Goal: Task Accomplishment & Management: Manage account settings

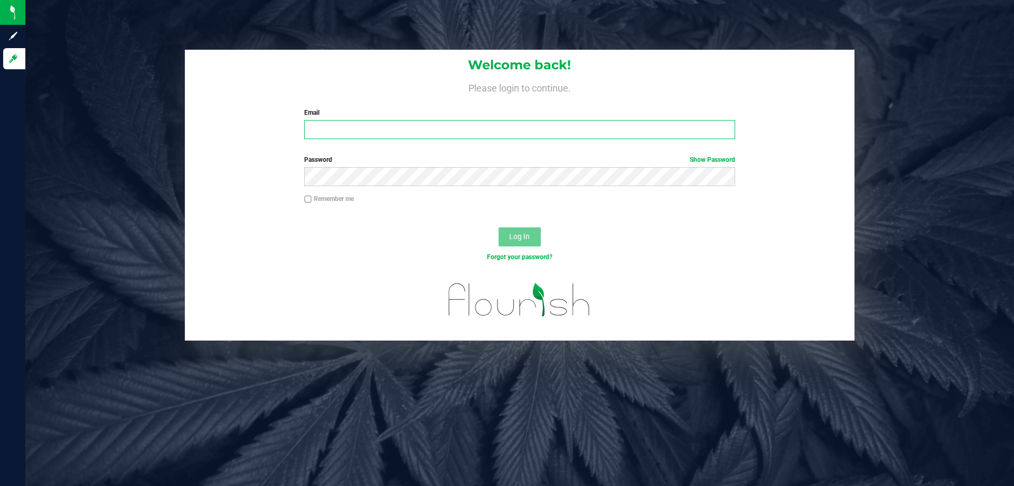
click at [370, 130] on input "Email" at bounding box center [519, 129] width 431 height 19
type input "edodich@liveparallel.com"
click at [499, 227] on button "Log In" at bounding box center [520, 236] width 42 height 19
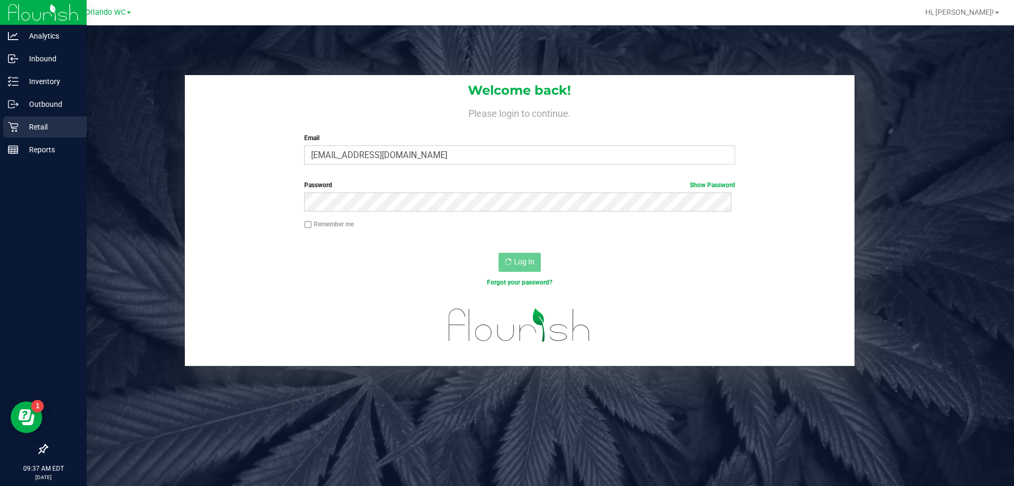
click at [23, 130] on p "Retail" at bounding box center [49, 126] width 63 height 13
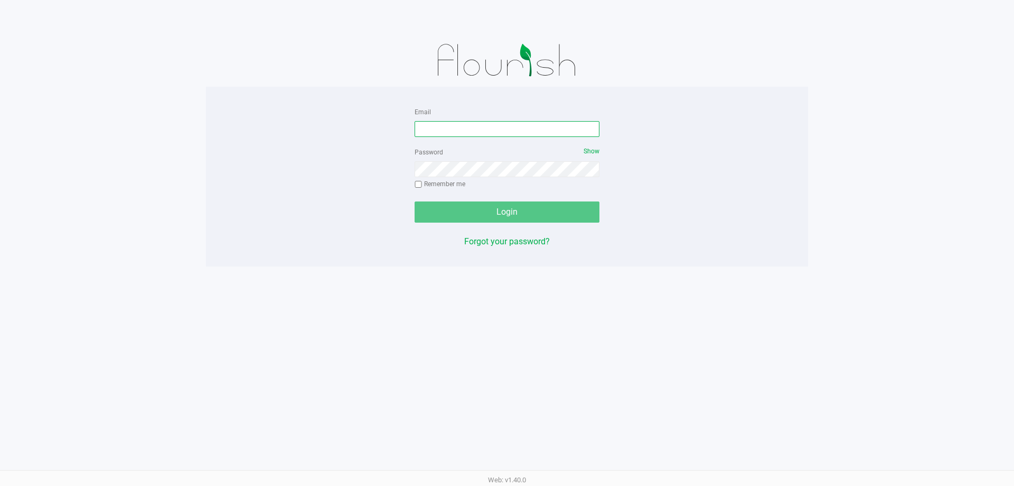
click at [446, 131] on input "Email" at bounding box center [507, 129] width 185 height 16
type input "edodich@liveparallel.com"
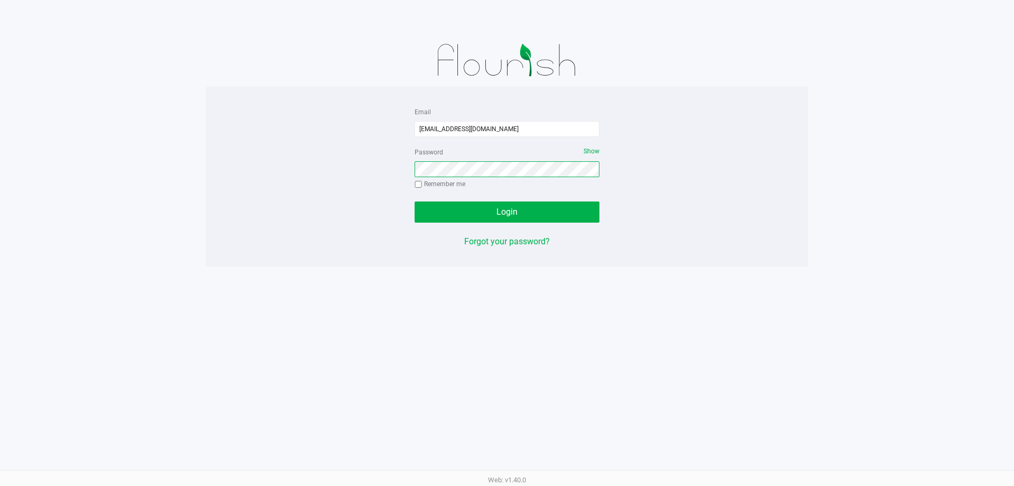
click at [415, 201] on button "Login" at bounding box center [507, 211] width 185 height 21
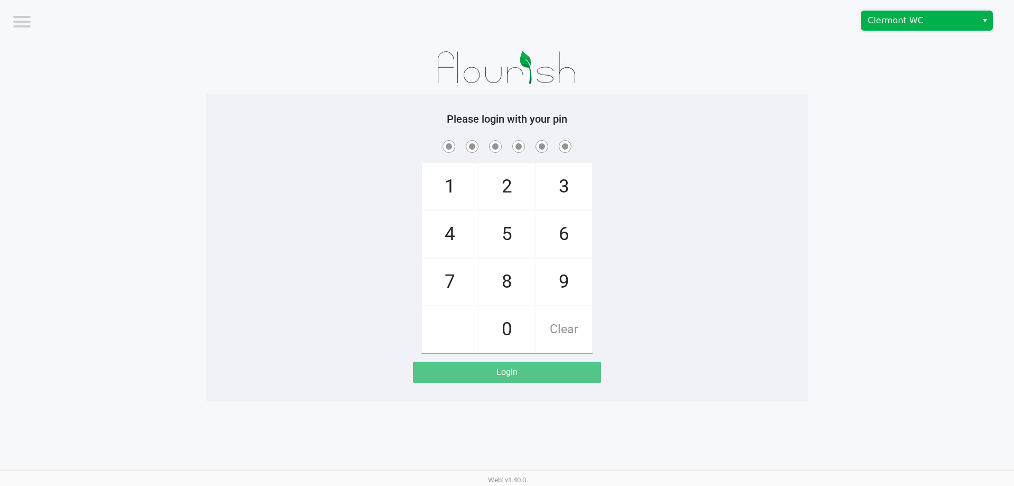
click at [931, 14] on span "Clermont WC" at bounding box center [920, 20] width 116 height 19
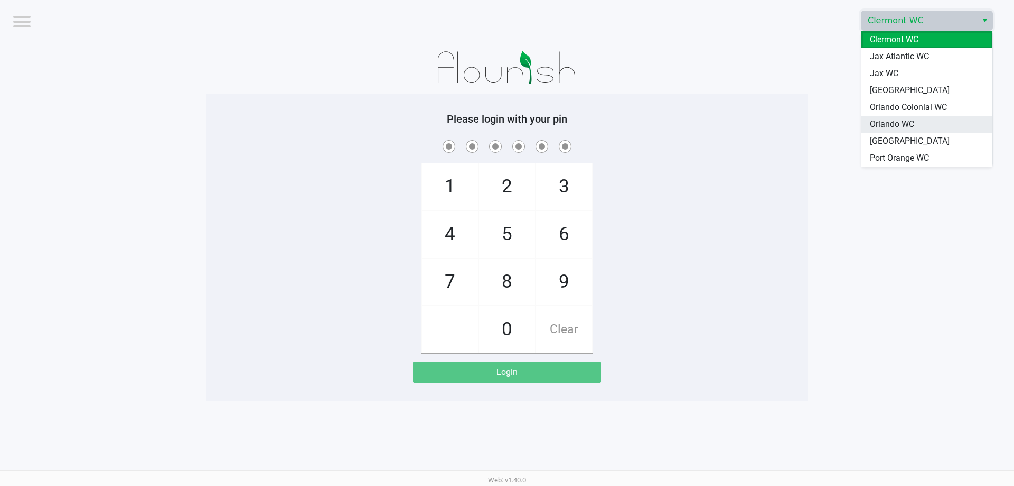
click at [900, 122] on span "Orlando WC" at bounding box center [892, 124] width 44 height 13
click at [855, 122] on app-pos-login-wrapper "Logout Clermont WC Please login with your pin 1 4 7 2 5 8 0 3 6 9 Clear Login" at bounding box center [507, 200] width 1014 height 401
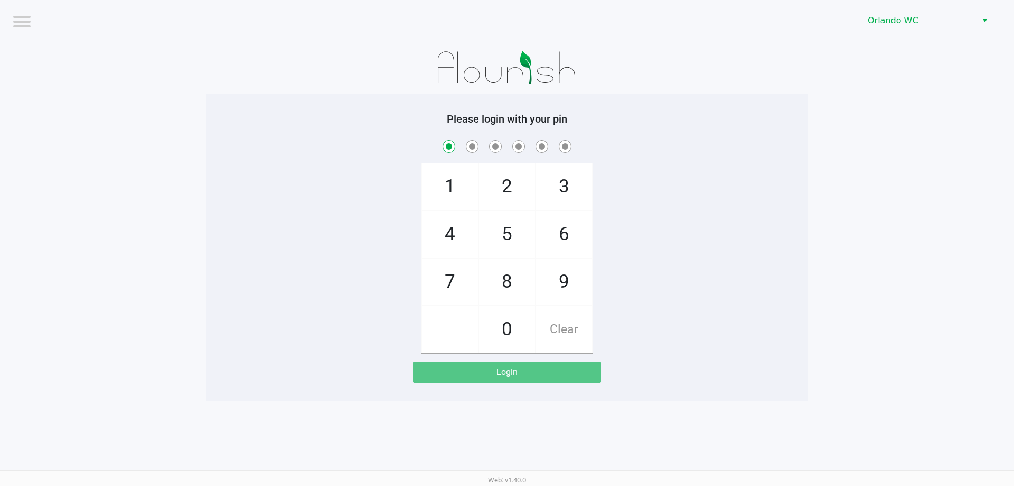
checkbox input "true"
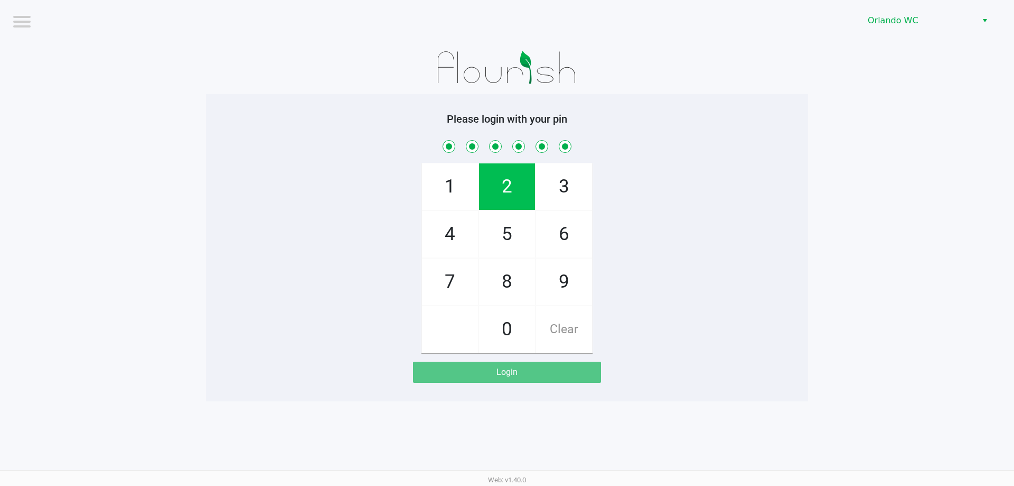
checkbox input "true"
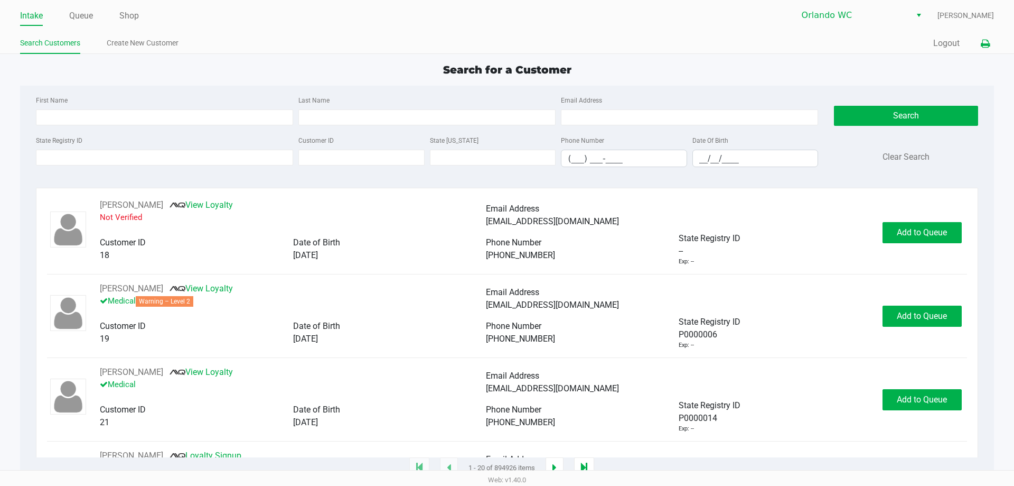
click at [986, 48] on icon at bounding box center [985, 43] width 9 height 7
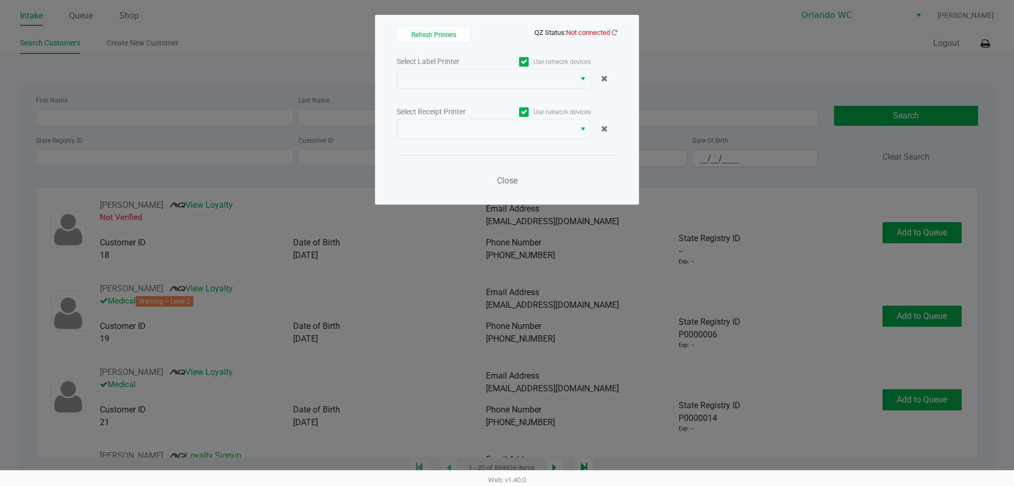
click at [476, 62] on div "Select Label Printer" at bounding box center [445, 61] width 97 height 11
click at [451, 78] on span at bounding box center [486, 78] width 165 height 13
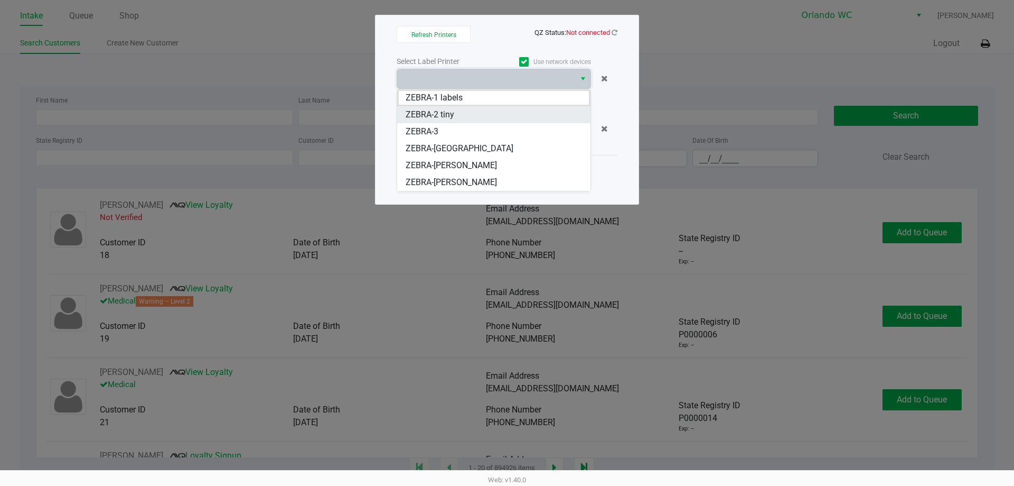
click at [467, 121] on tiny "ZEBRA-2 tiny" at bounding box center [493, 114] width 193 height 17
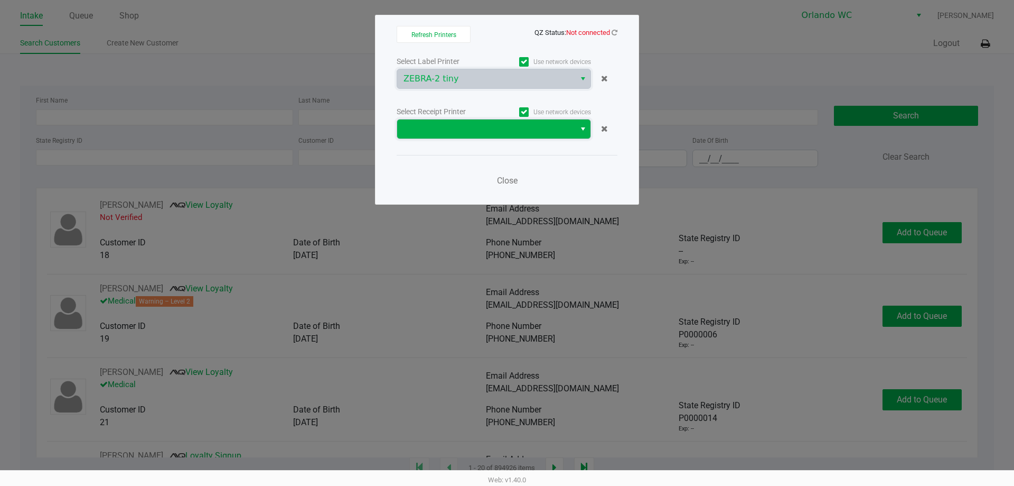
click at [462, 129] on span at bounding box center [486, 129] width 165 height 13
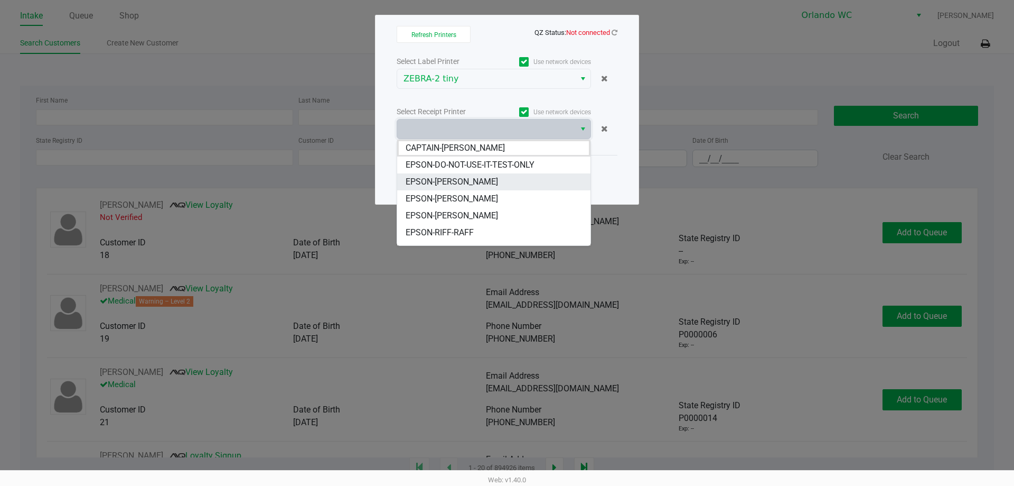
click at [473, 180] on span "EPSON-JASON-DERULO" at bounding box center [452, 181] width 92 height 13
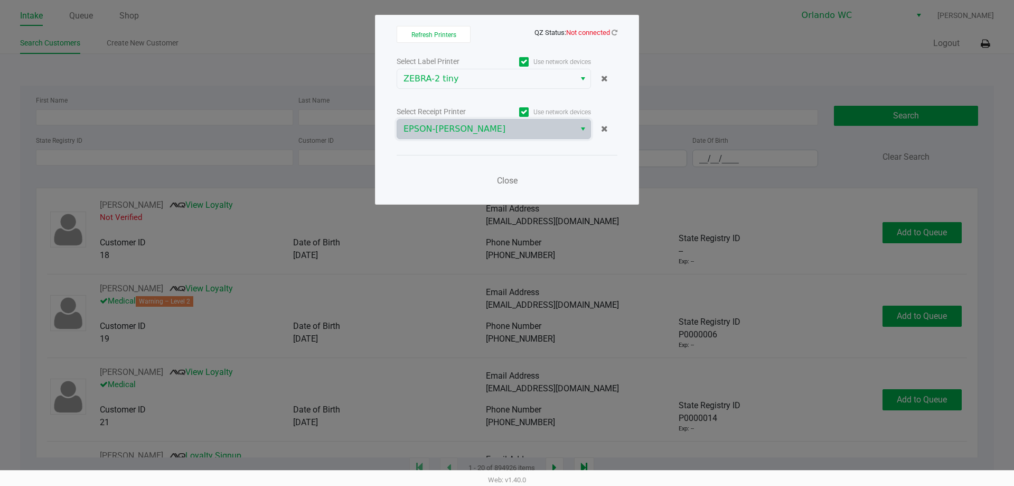
click at [613, 26] on span "QZ Status: Not connected" at bounding box center [507, 32] width 221 height 13
click at [613, 33] on icon at bounding box center [615, 32] width 6 height 7
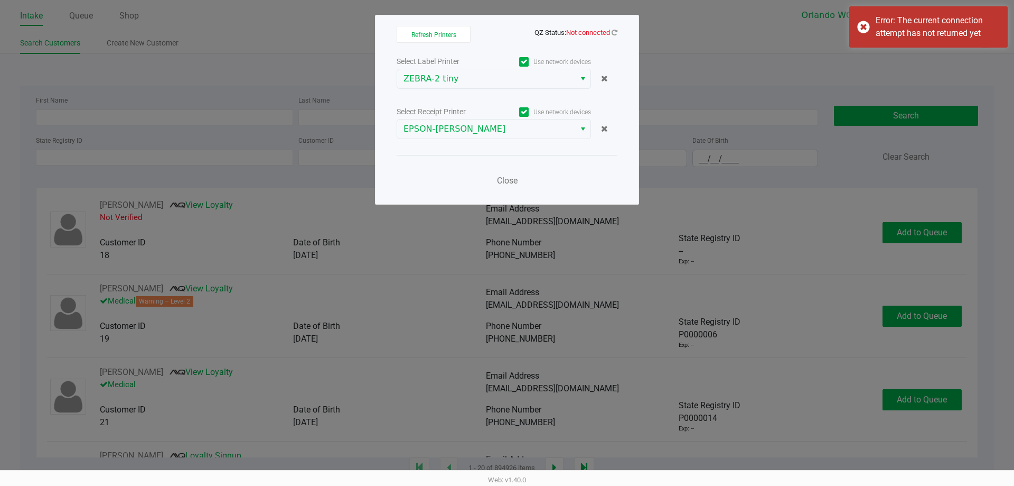
click at [619, 32] on div "Refresh Printers QZ Status: Not connected Select Label Printer Use network devi…" at bounding box center [507, 110] width 264 height 190
click at [618, 31] on div "Refresh Printers QZ Status: Not connected Select Label Printer Use network devi…" at bounding box center [507, 110] width 264 height 190
click at [514, 180] on span "Close" at bounding box center [507, 180] width 21 height 10
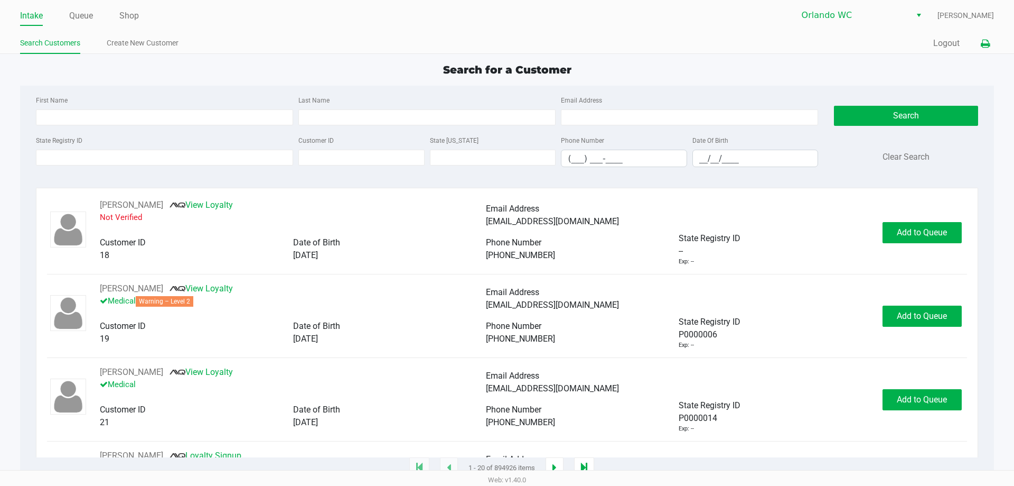
click at [992, 43] on button at bounding box center [985, 44] width 17 height 20
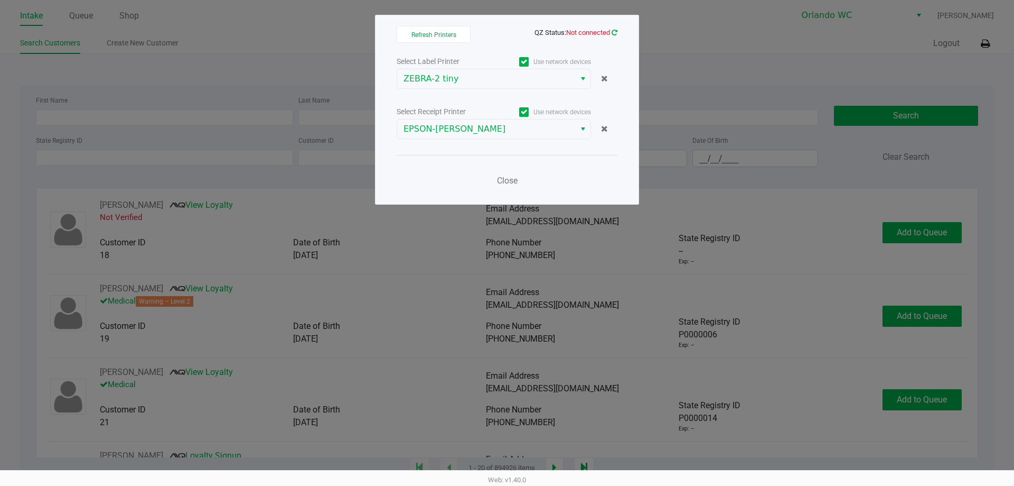
click at [612, 31] on icon at bounding box center [615, 32] width 6 height 7
drag, startPoint x: 499, startPoint y: 177, endPoint x: 493, endPoint y: 173, distance: 6.4
click at [499, 176] on span "Close" at bounding box center [507, 180] width 21 height 10
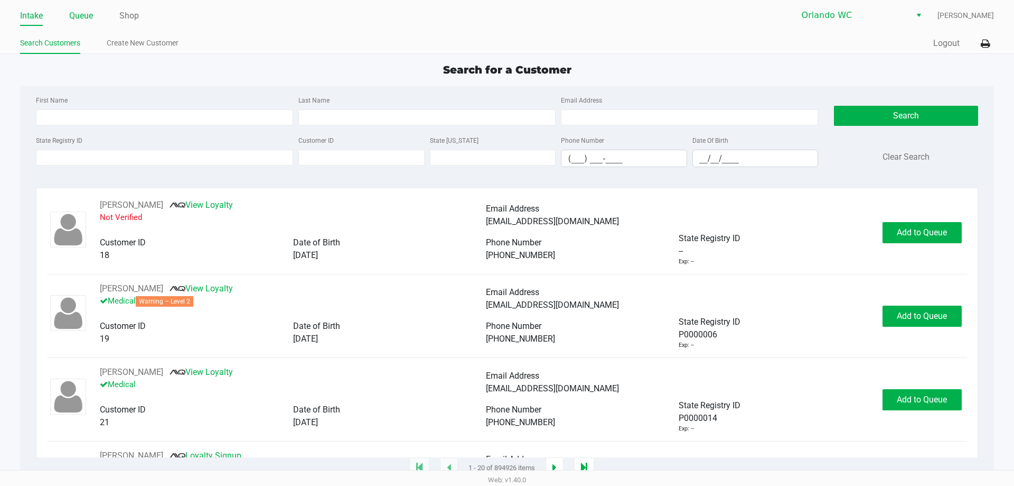
click at [75, 16] on link "Queue" at bounding box center [81, 15] width 24 height 15
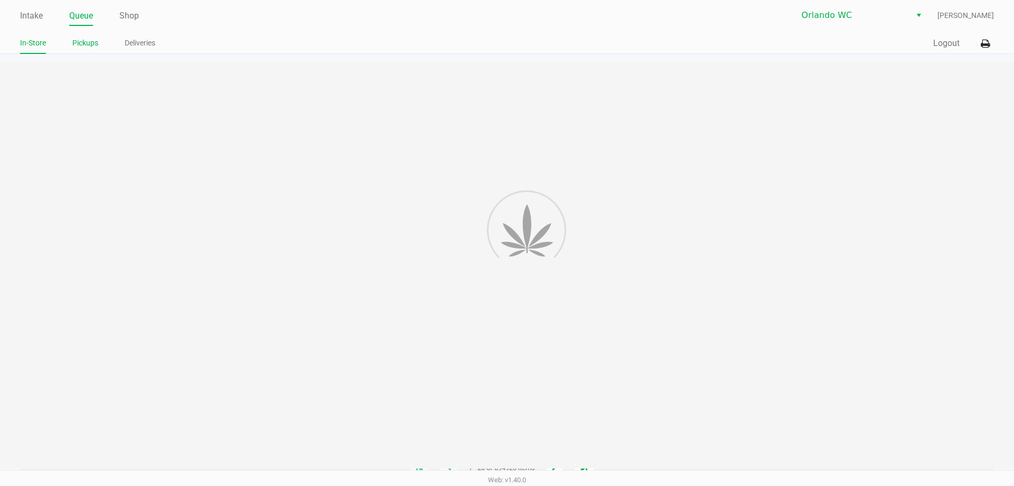
click at [79, 40] on link "Pickups" at bounding box center [85, 42] width 26 height 13
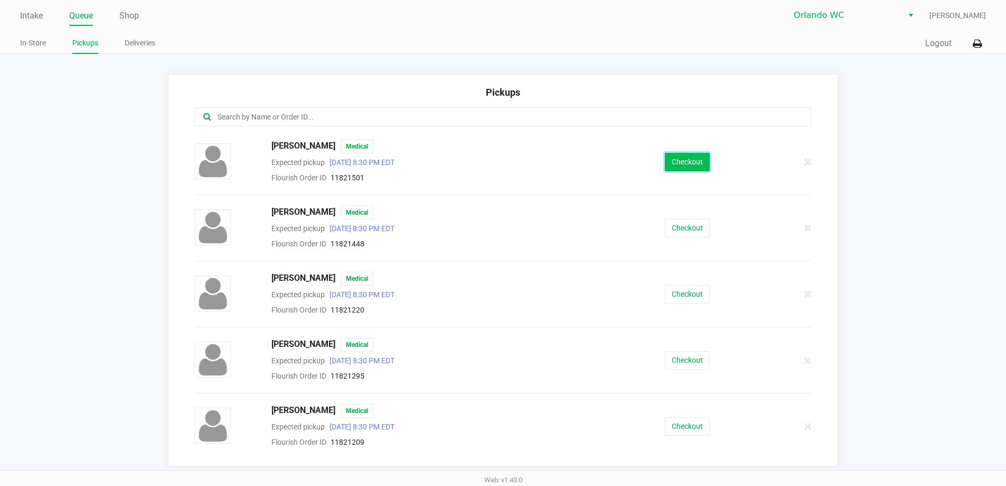
click at [675, 162] on button "Checkout" at bounding box center [687, 162] width 45 height 18
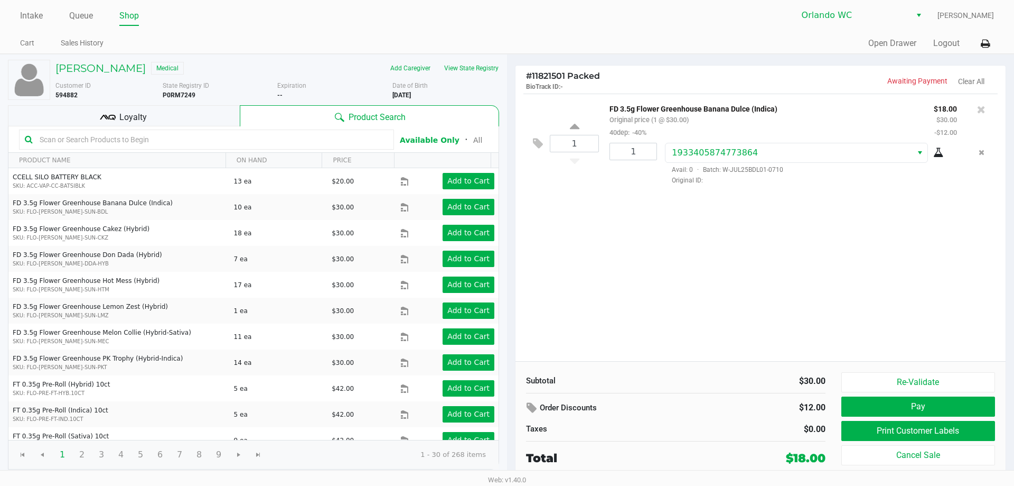
drag, startPoint x: 840, startPoint y: 284, endPoint x: 659, endPoint y: 242, distance: 185.6
click at [840, 284] on div "1 FD 3.5g Flower Greenhouse Banana Dulce (Indica) Original price (1 @ $30.00) 4…" at bounding box center [761, 227] width 490 height 267
click at [164, 109] on div "Loyalty" at bounding box center [124, 115] width 232 height 21
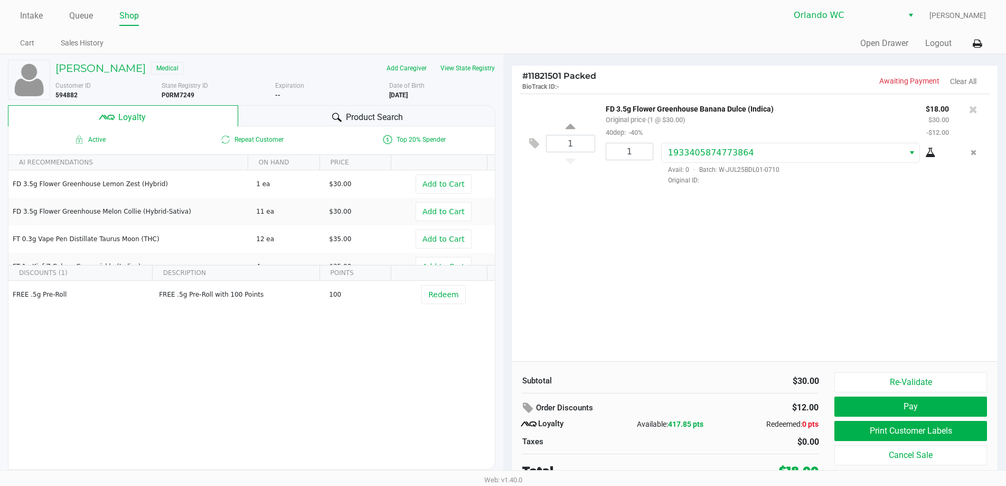
click at [384, 114] on span "Product Search" at bounding box center [374, 117] width 57 height 13
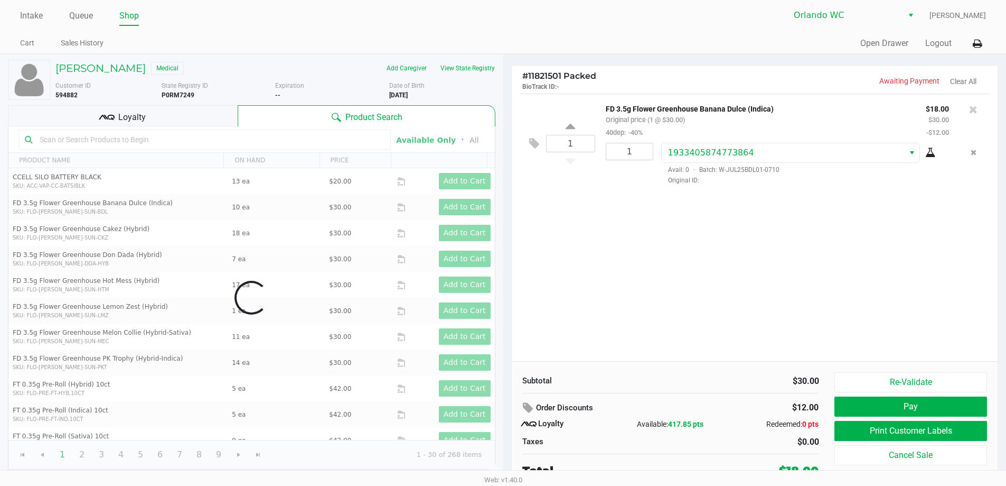
click at [767, 216] on div "1 FD 3.5g Flower Greenhouse Banana Dulce (Indica) Original price (1 @ $30.00) 4…" at bounding box center [755, 227] width 487 height 267
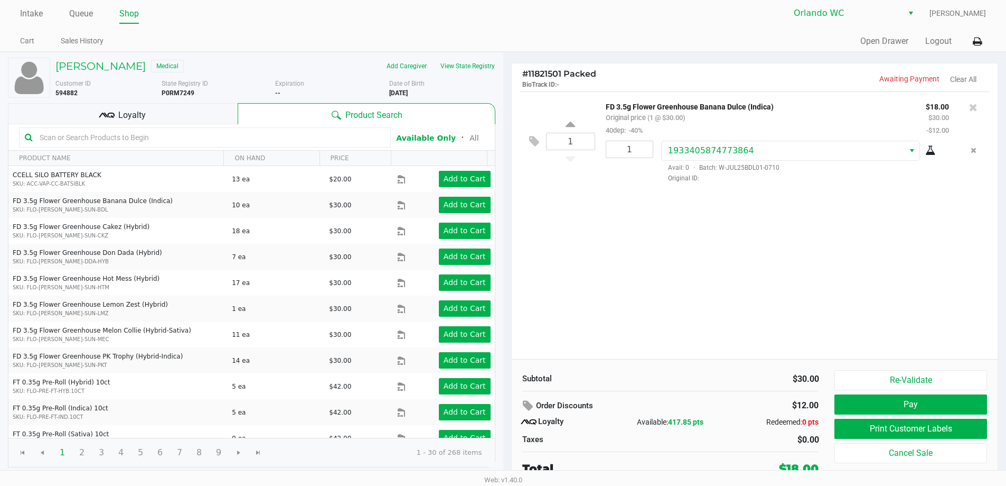
scroll to position [5, 0]
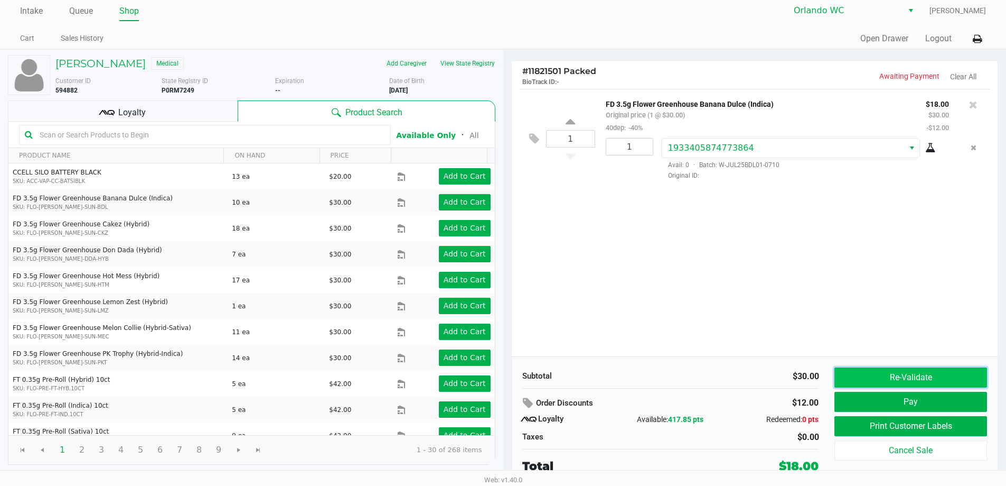
click at [878, 369] on button "Re-Validate" at bounding box center [911, 377] width 152 height 20
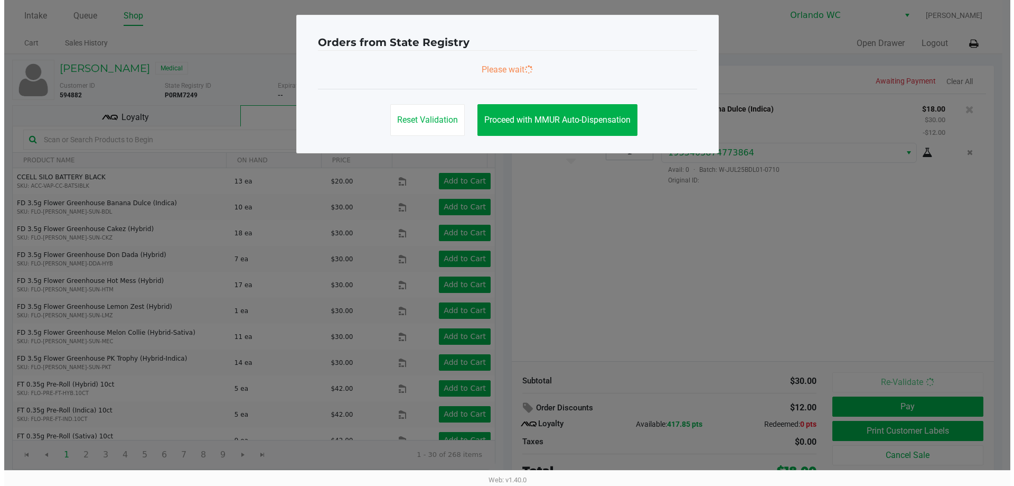
scroll to position [0, 0]
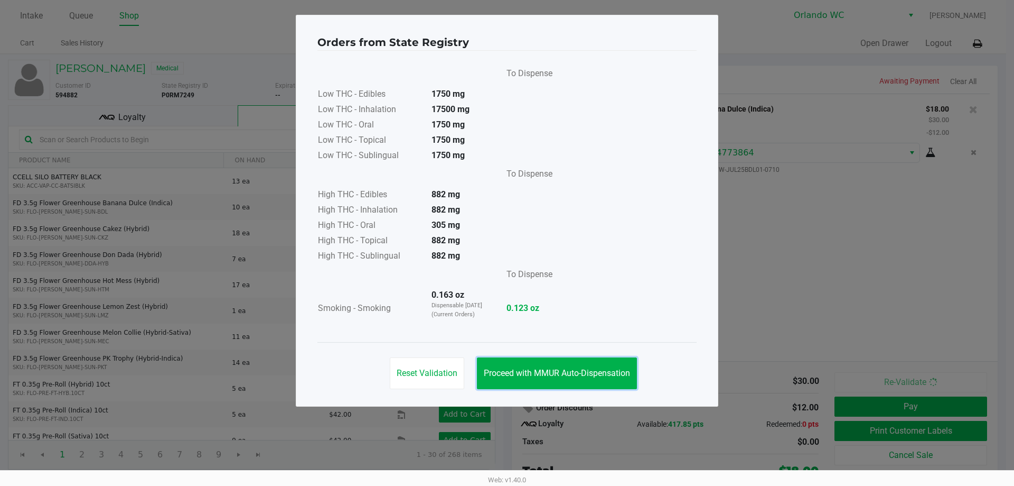
click at [542, 383] on button "Proceed with MMUR Auto-Dispensation" at bounding box center [557, 373] width 160 height 32
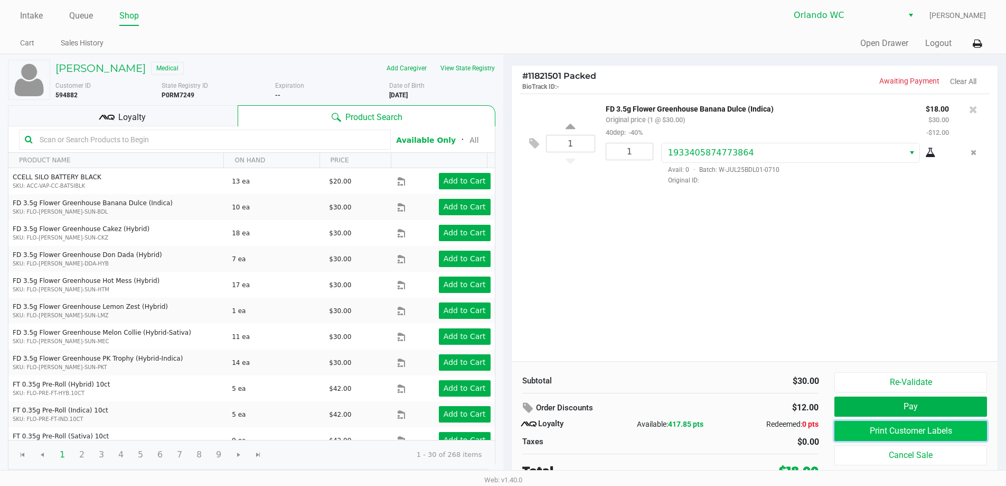
click at [856, 427] on button "Print Customer Labels" at bounding box center [911, 431] width 152 height 20
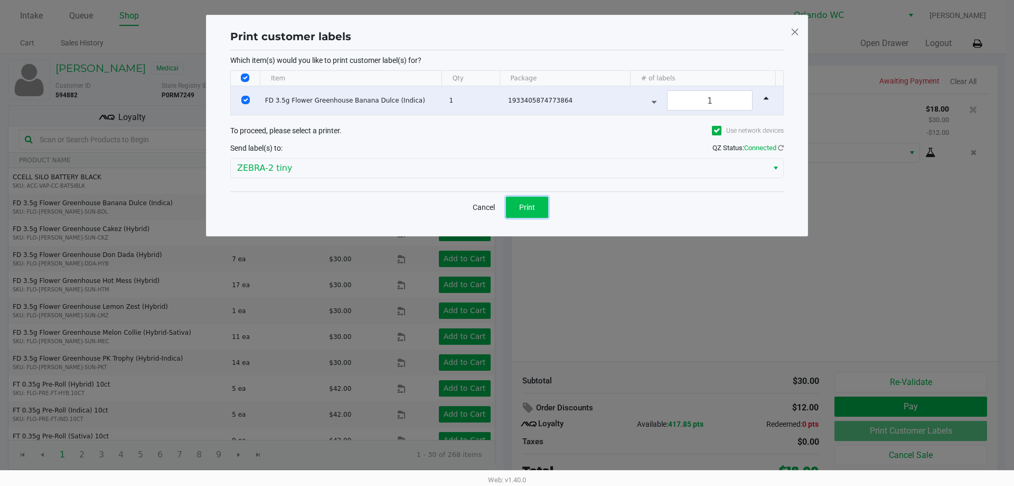
click at [521, 205] on span "Print" at bounding box center [527, 207] width 16 height 8
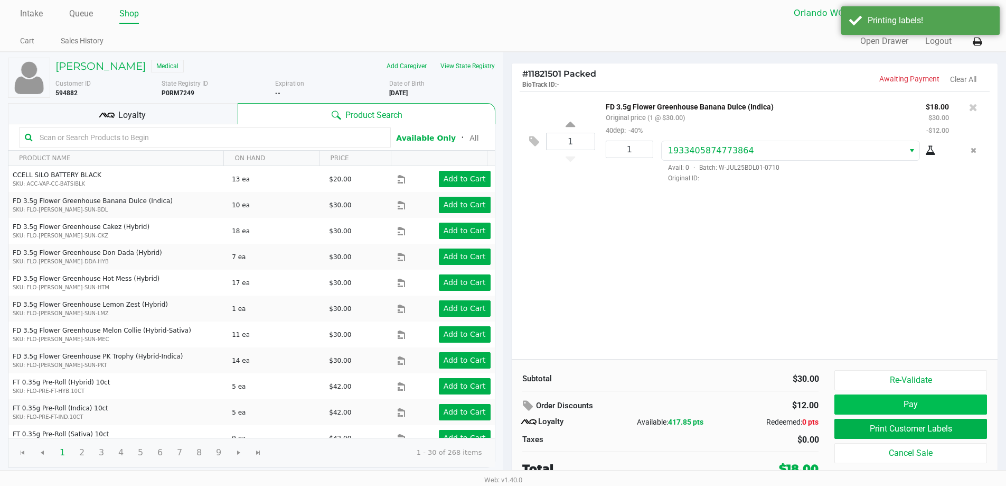
scroll to position [5, 0]
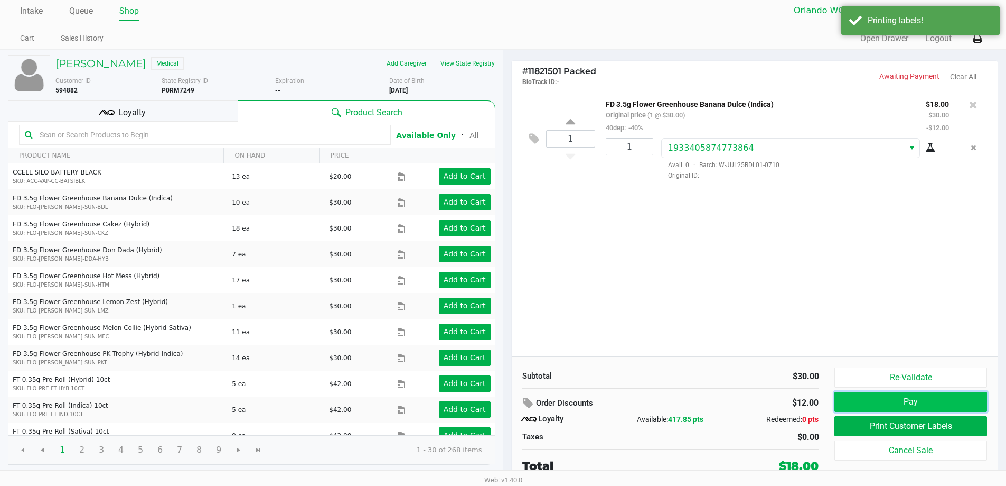
click at [899, 405] on button "Pay" at bounding box center [911, 401] width 152 height 20
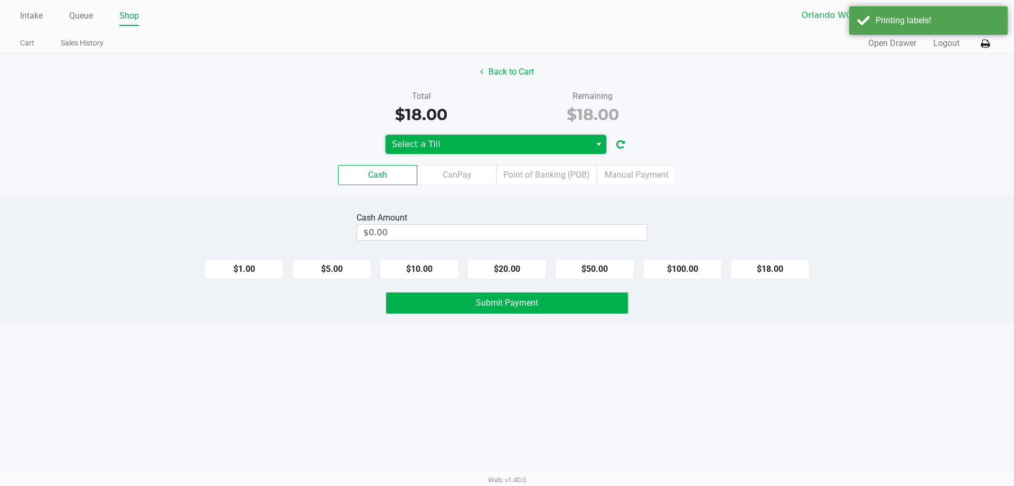
click at [498, 153] on span "Select a Till" at bounding box center [489, 144] width 206 height 19
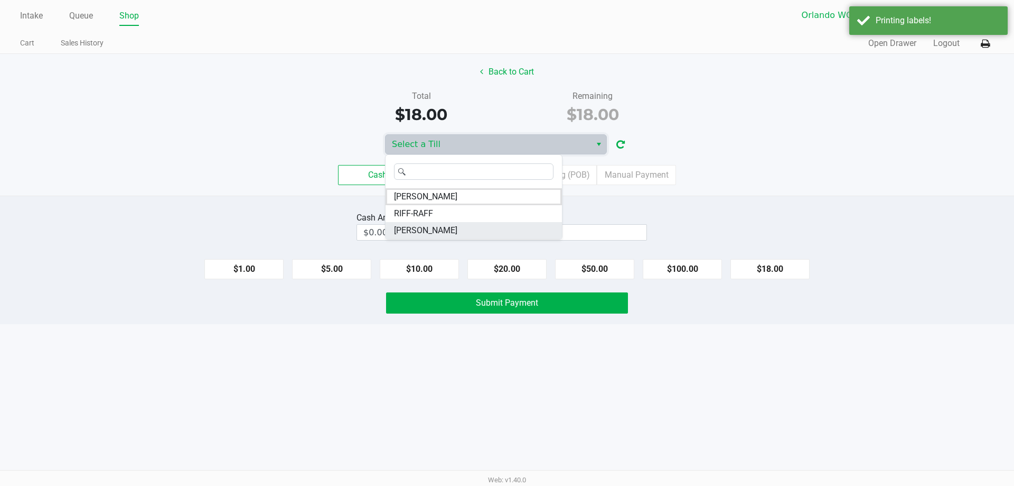
click at [438, 226] on span "TYWIN-LANNISTER" at bounding box center [425, 230] width 63 height 13
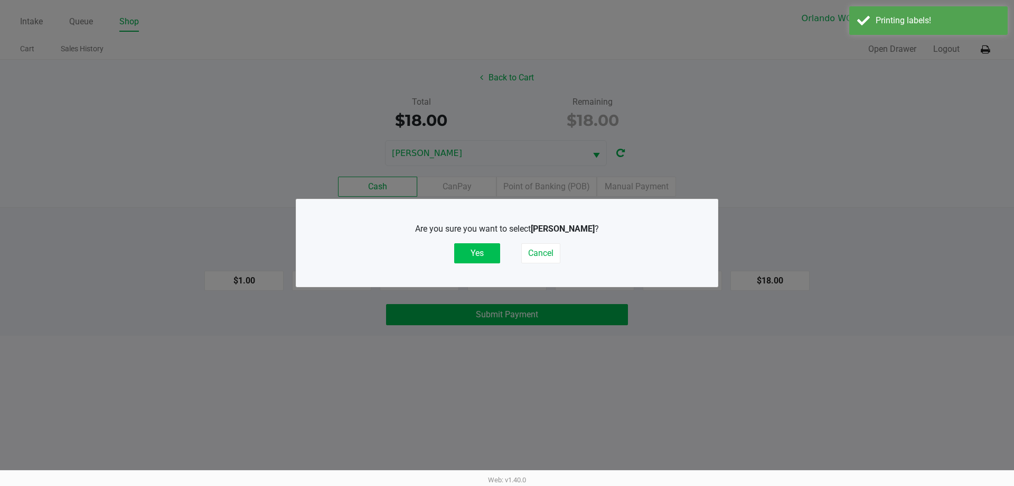
click at [477, 249] on button "Yes" at bounding box center [477, 253] width 46 height 20
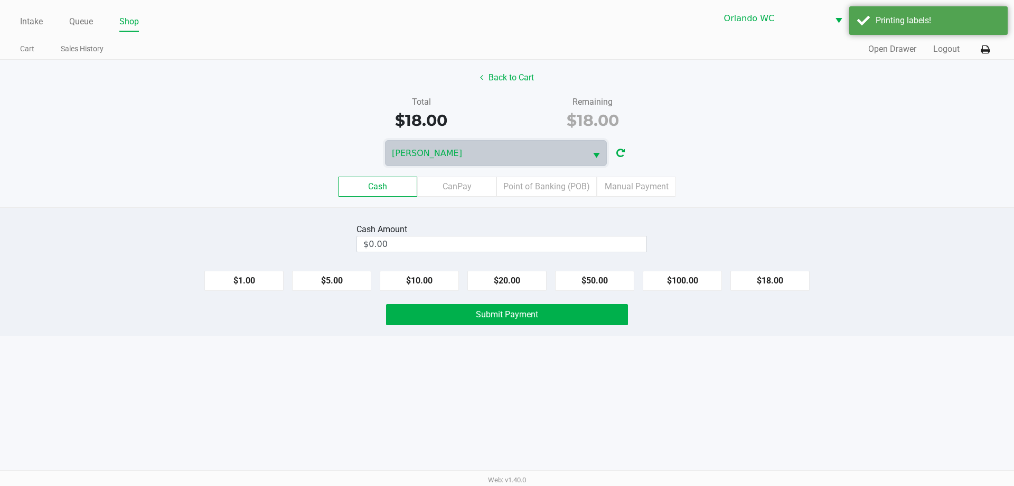
drag, startPoint x: 640, startPoint y: 182, endPoint x: 649, endPoint y: 197, distance: 16.6
click at [641, 182] on label "Manual Payment" at bounding box center [636, 186] width 79 height 20
click at [0, 0] on 8 "Manual Payment" at bounding box center [0, 0] width 0 height 0
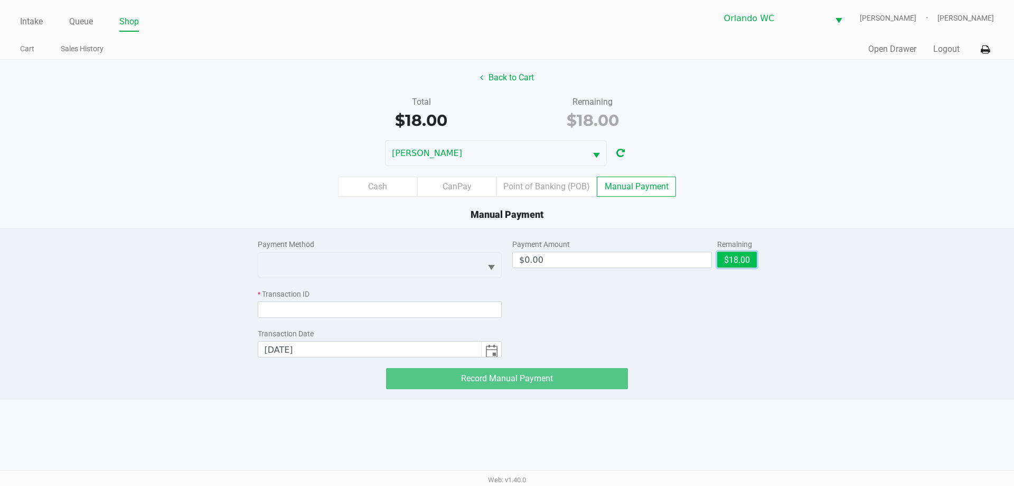
click at [718, 258] on button "$18.00" at bounding box center [737, 259] width 40 height 16
type input "$18.00"
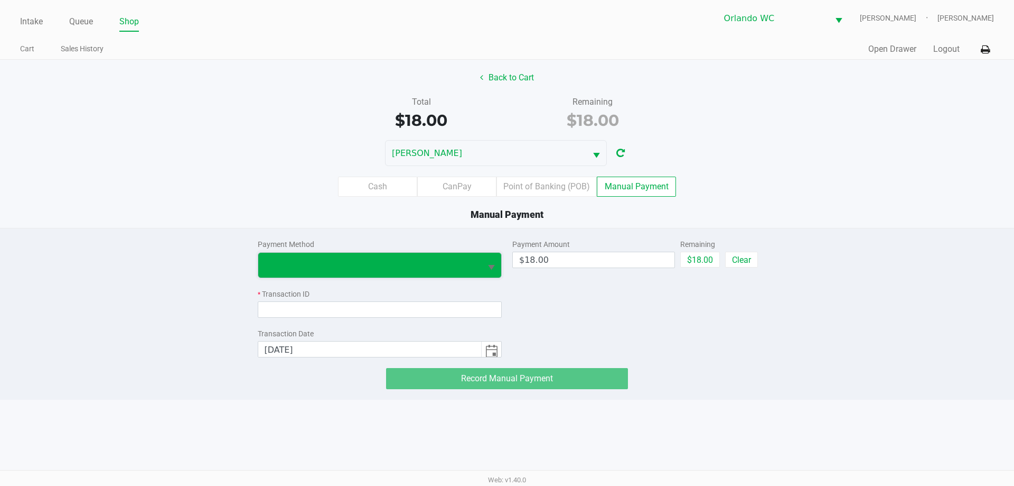
click at [419, 258] on span at bounding box center [369, 265] width 223 height 25
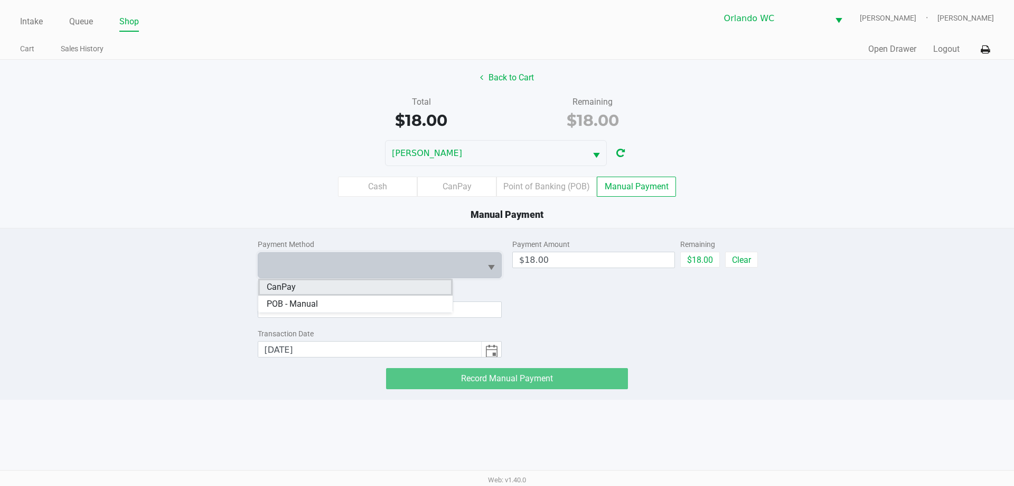
click at [352, 283] on li "CanPay" at bounding box center [355, 286] width 194 height 17
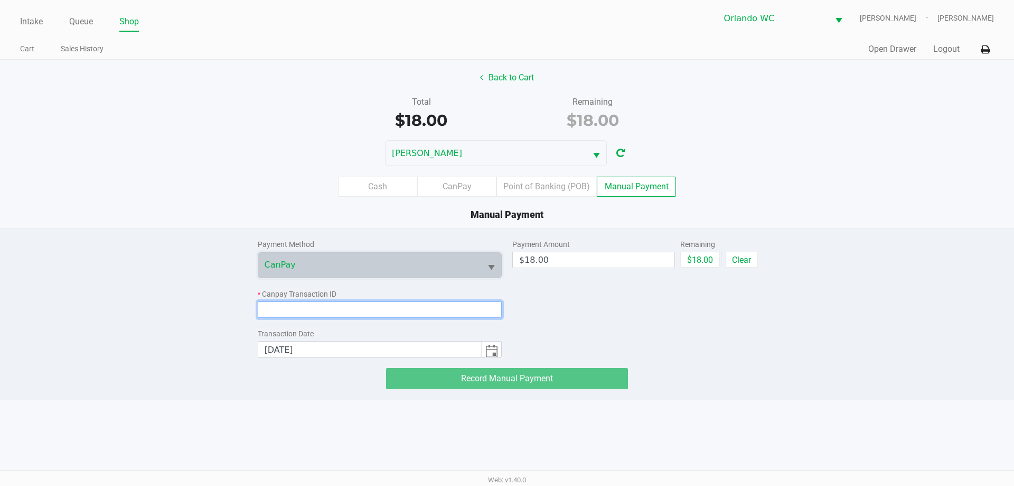
click at [341, 308] on input at bounding box center [380, 309] width 245 height 16
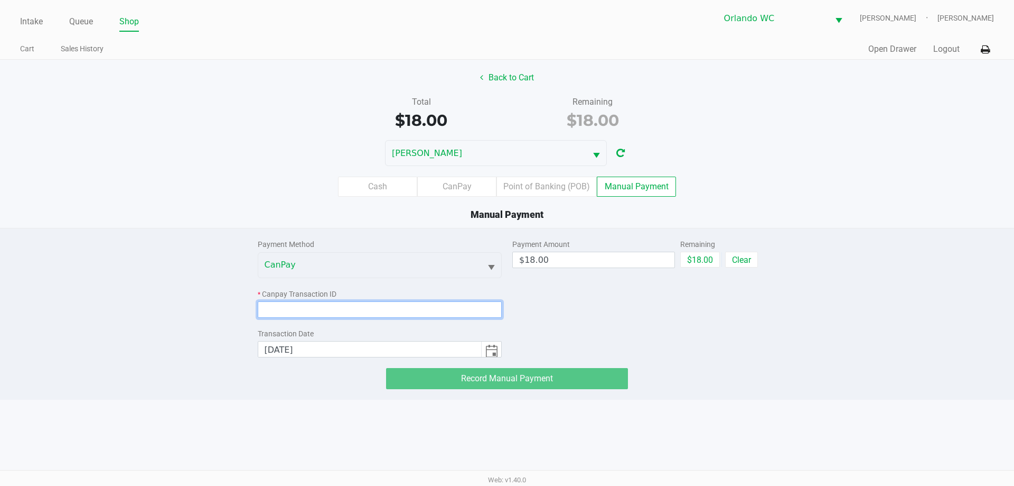
paste input "MEVABIPALENE"
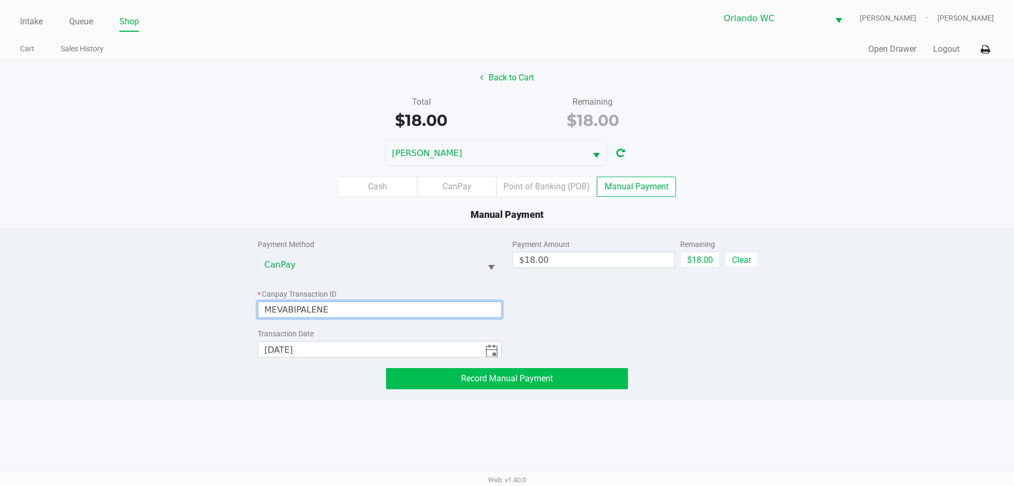
type input "MEVABIPALENE"
click at [486, 372] on button "Record Manual Payment" at bounding box center [507, 378] width 242 height 21
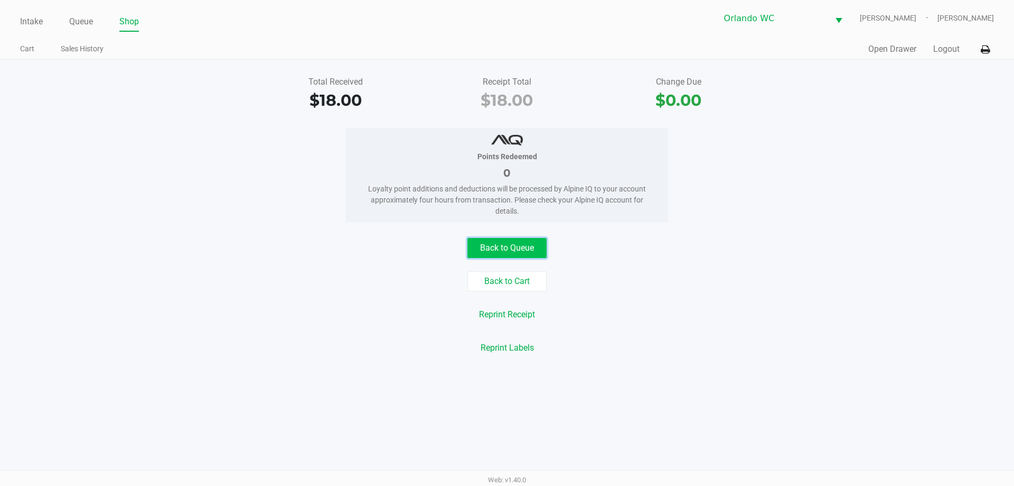
click at [512, 241] on button "Back to Queue" at bounding box center [507, 248] width 79 height 20
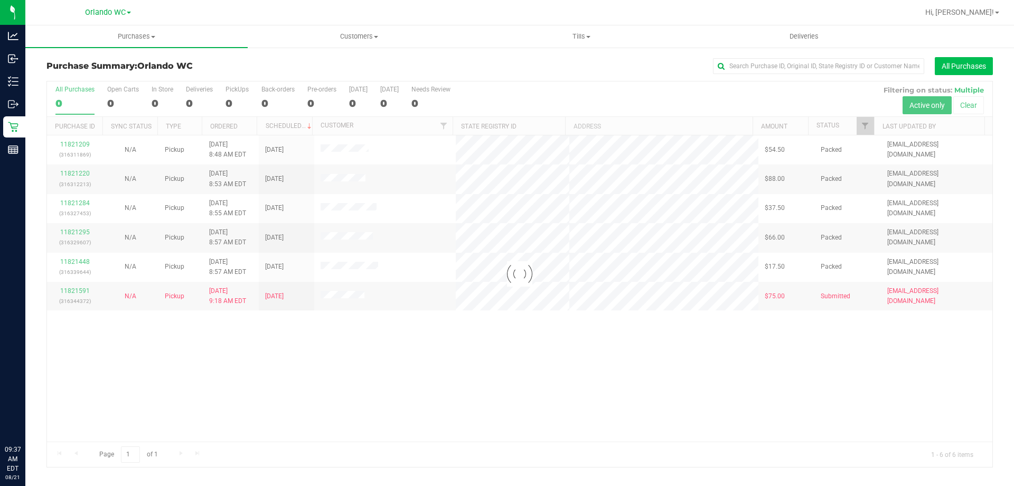
click at [966, 59] on button "All Purchases" at bounding box center [964, 66] width 58 height 18
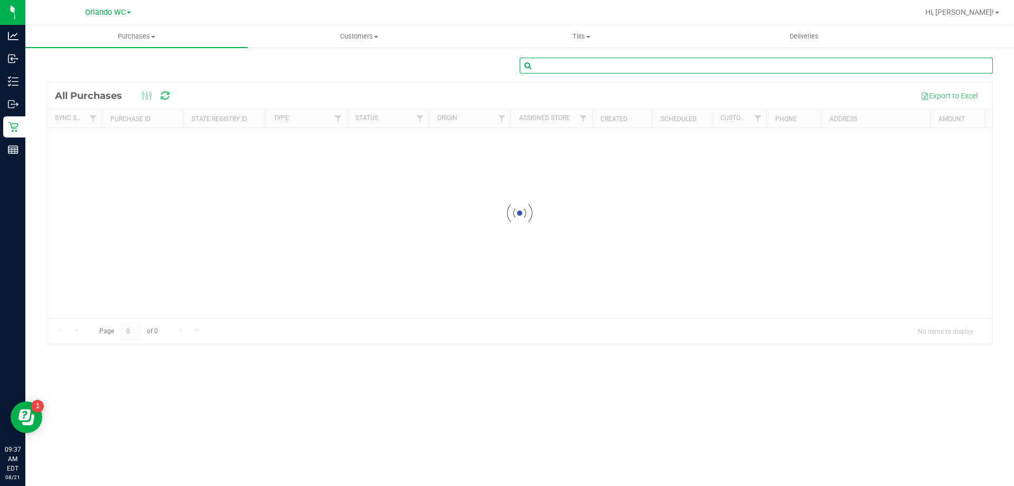
click at [725, 67] on input "text" at bounding box center [756, 66] width 473 height 16
paste input "11820930"
type input "11820930"
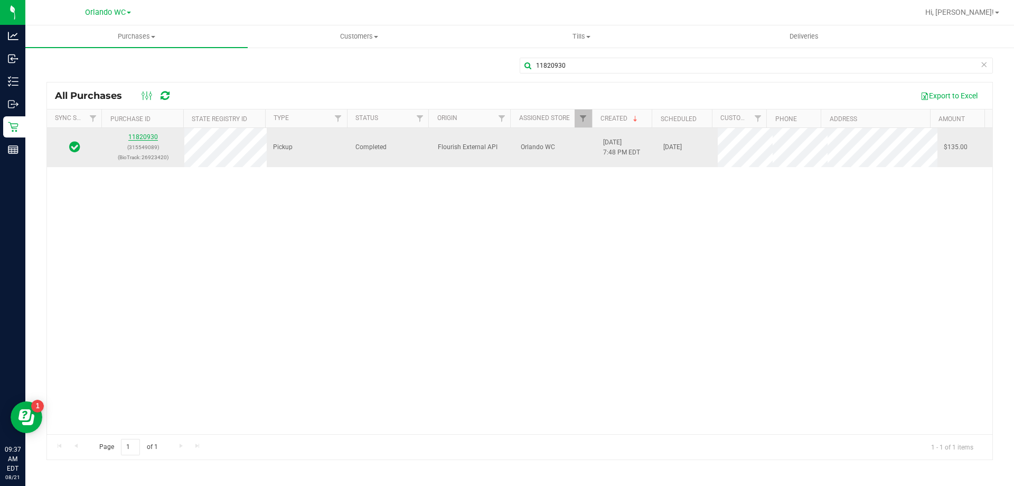
click at [133, 134] on link "11820930" at bounding box center [143, 136] width 30 height 7
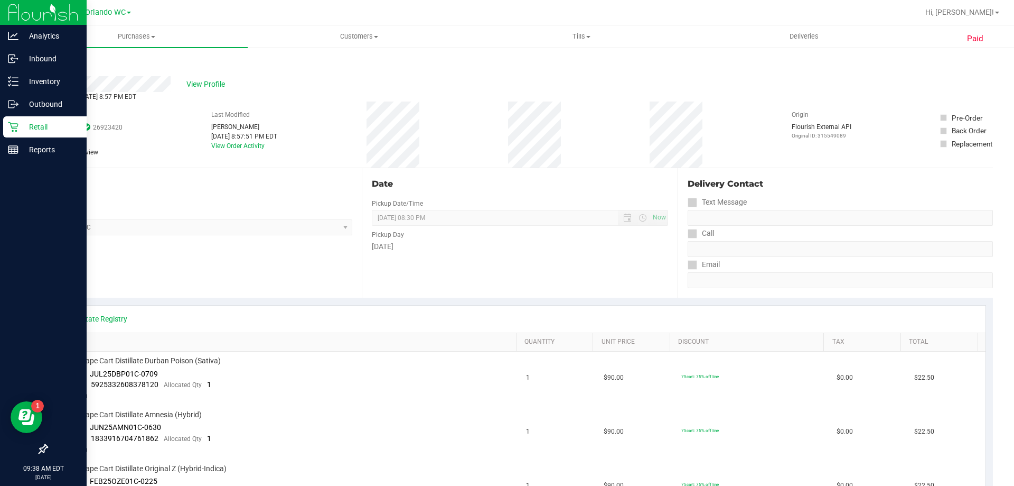
click at [21, 133] on p "Retail" at bounding box center [49, 126] width 63 height 13
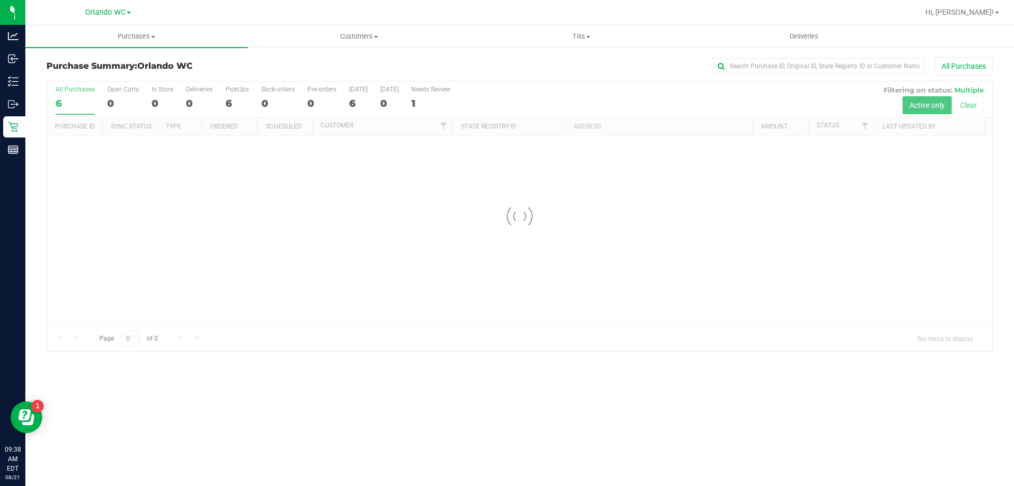
click at [109, 182] on div at bounding box center [520, 215] width 946 height 269
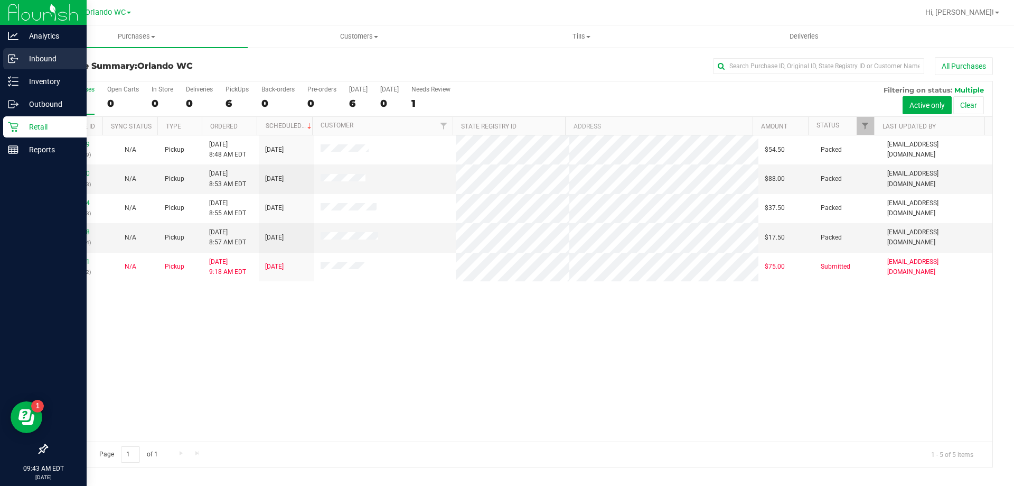
click at [13, 57] on icon at bounding box center [13, 58] width 11 height 11
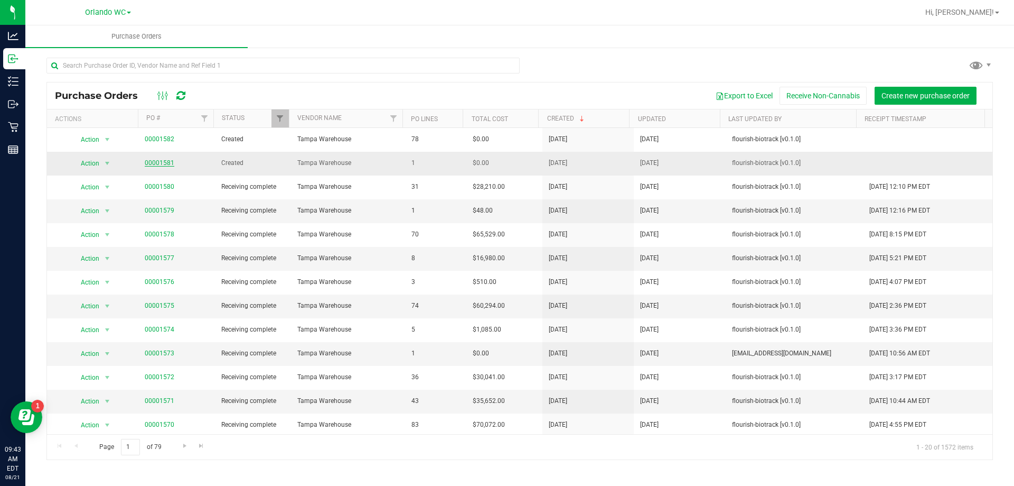
click at [155, 163] on link "00001581" at bounding box center [160, 162] width 30 height 7
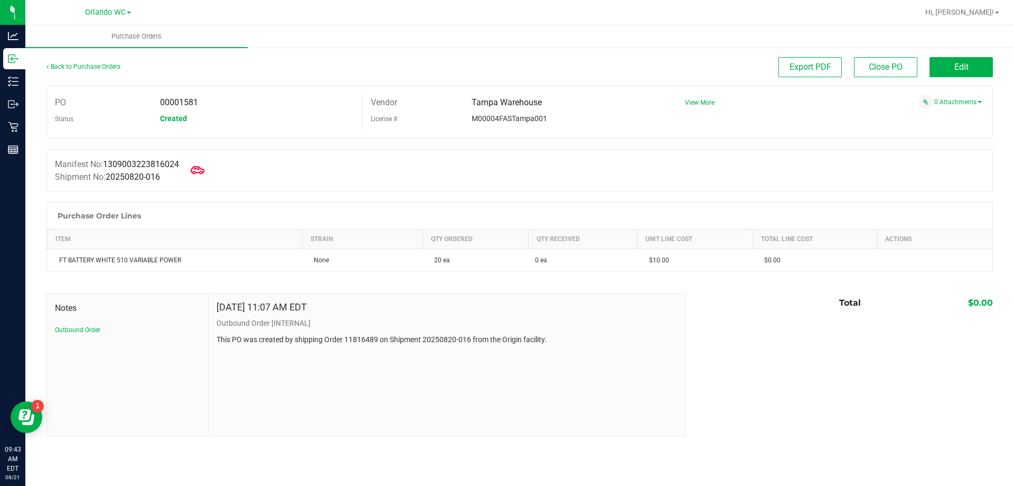
click at [202, 170] on icon at bounding box center [198, 170] width 14 height 14
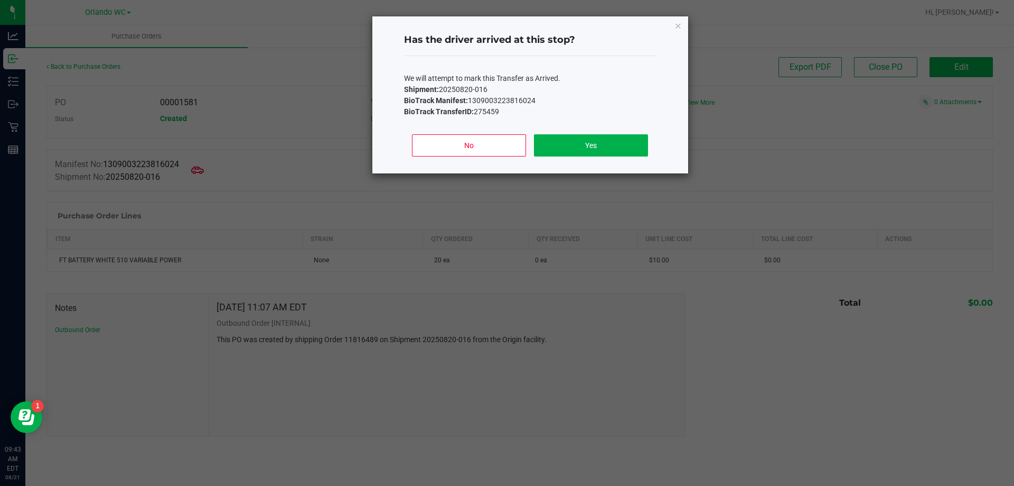
click at [580, 159] on div "No Yes" at bounding box center [530, 150] width 253 height 48
click at [584, 143] on button "Yes" at bounding box center [591, 145] width 114 height 22
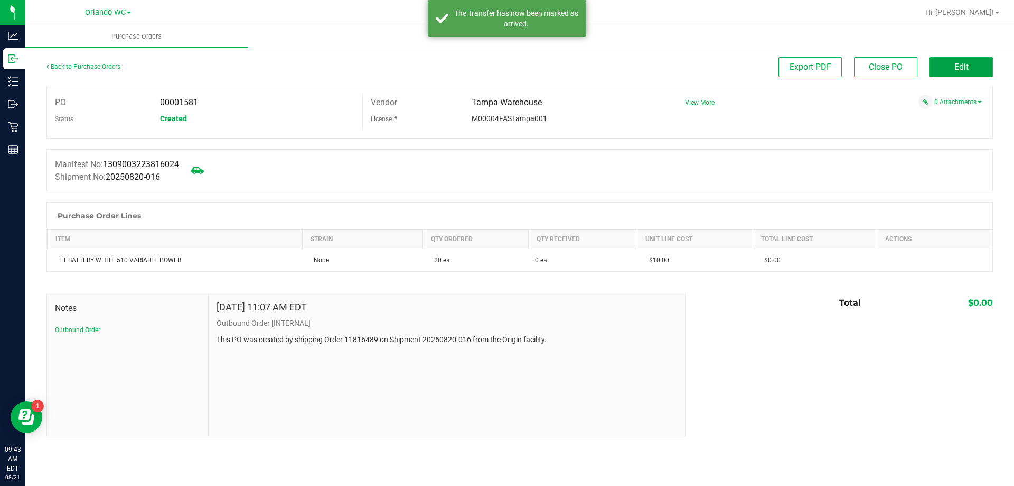
click at [980, 62] on button "Edit" at bounding box center [961, 67] width 63 height 20
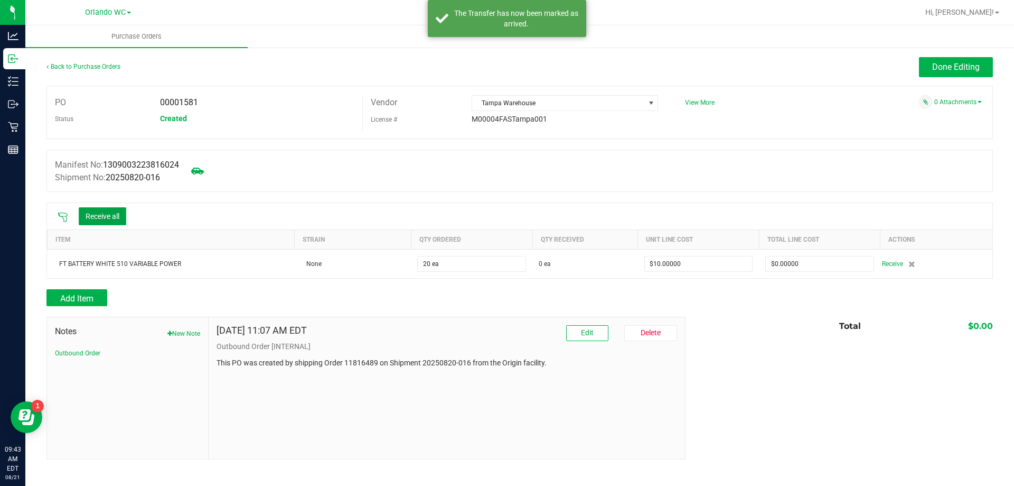
click at [102, 213] on button "Receive all" at bounding box center [103, 216] width 48 height 18
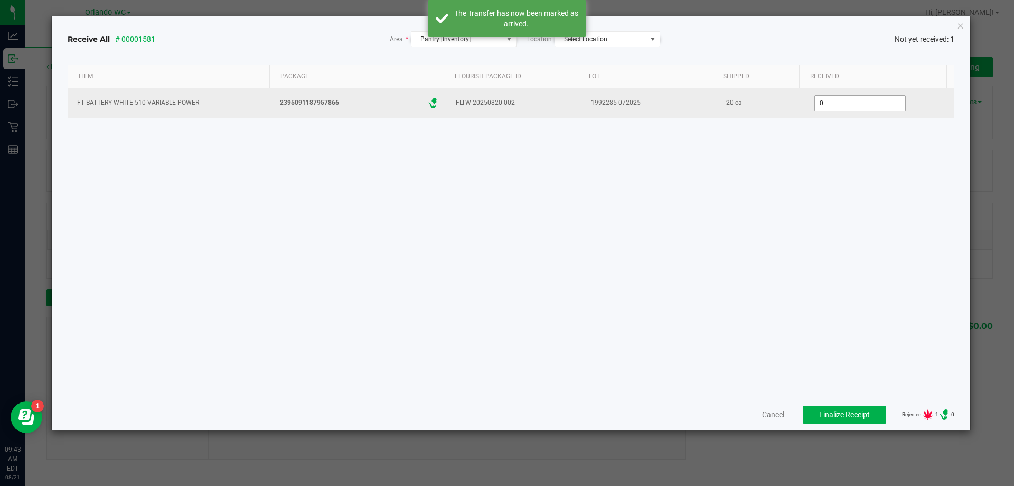
click at [870, 107] on input "0" at bounding box center [860, 103] width 90 height 15
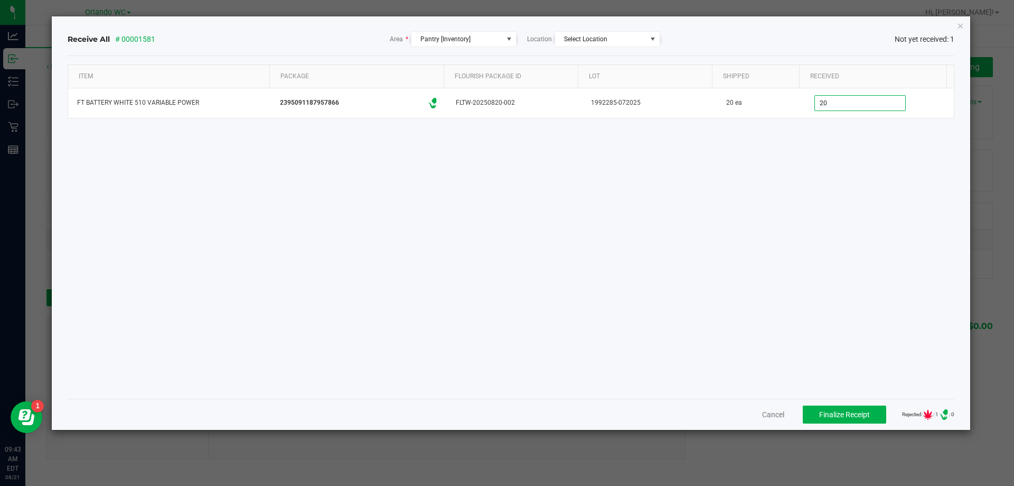
type input "20 ea"
drag, startPoint x: 870, startPoint y: 115, endPoint x: 871, endPoint y: 133, distance: 18.6
click at [870, 116] on td "20 ea" at bounding box center [880, 103] width 149 height 30
click at [832, 412] on span "Finalize Receipt" at bounding box center [844, 414] width 51 height 8
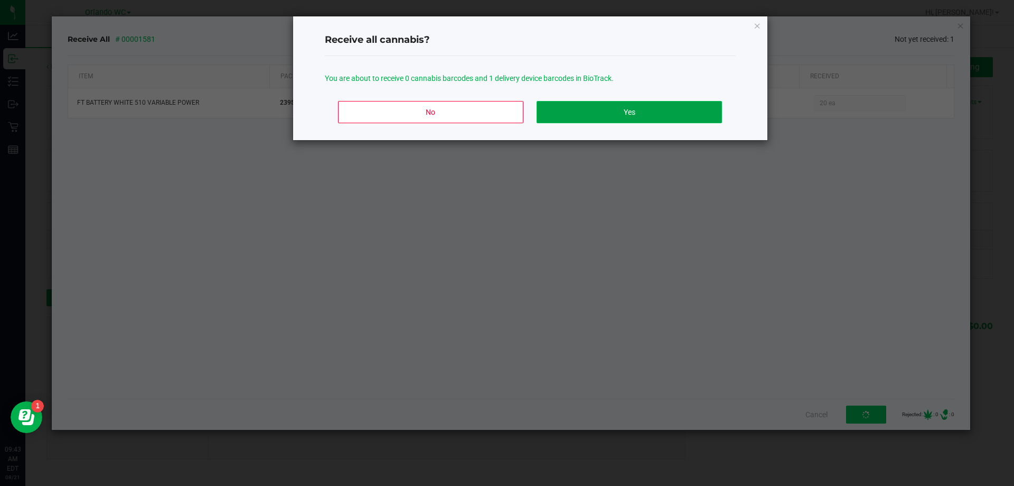
click at [695, 109] on button "Yes" at bounding box center [629, 112] width 185 height 22
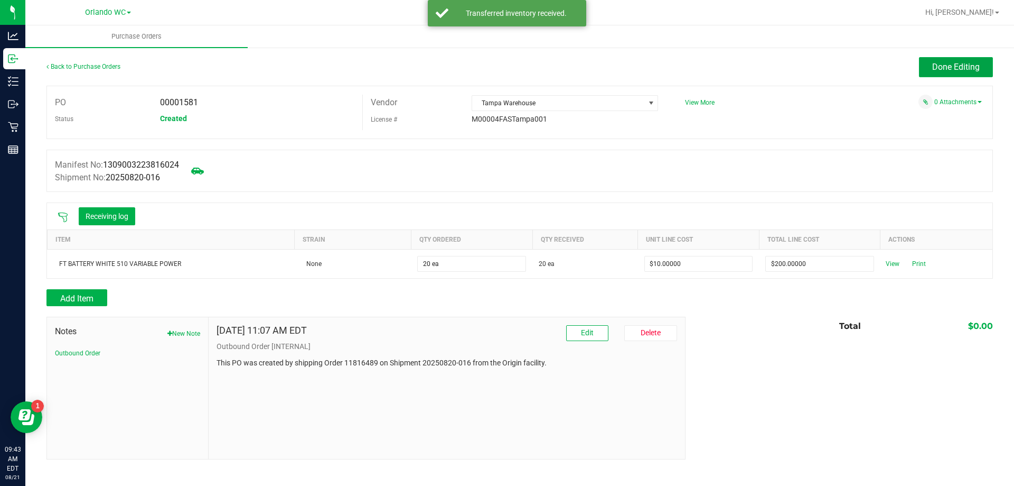
click at [944, 61] on button "Done Editing" at bounding box center [956, 67] width 74 height 20
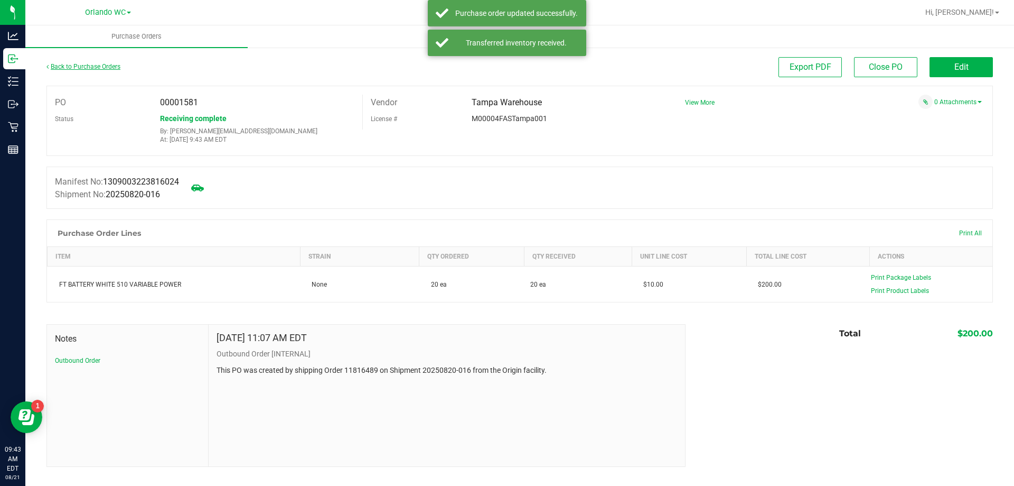
click at [104, 63] on link "Back to Purchase Orders" at bounding box center [83, 66] width 74 height 7
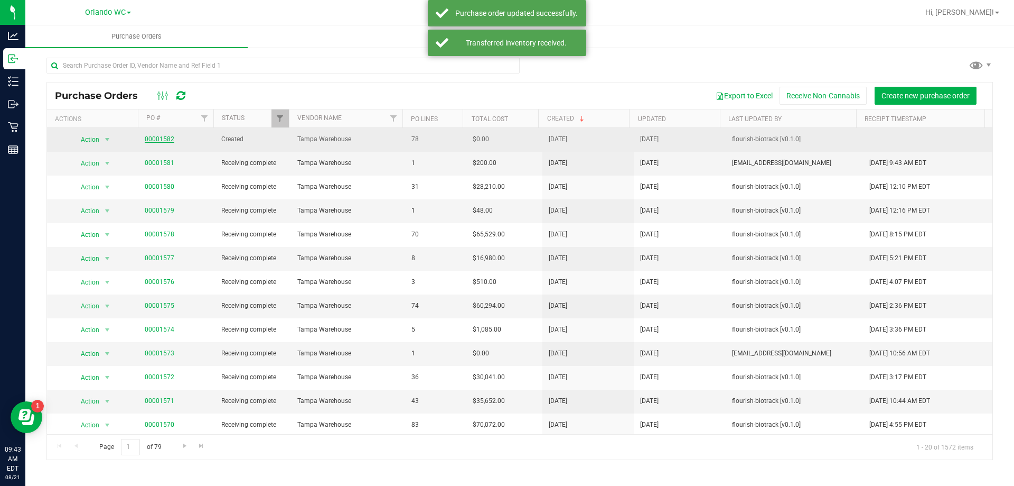
click at [168, 138] on link "00001582" at bounding box center [160, 138] width 30 height 7
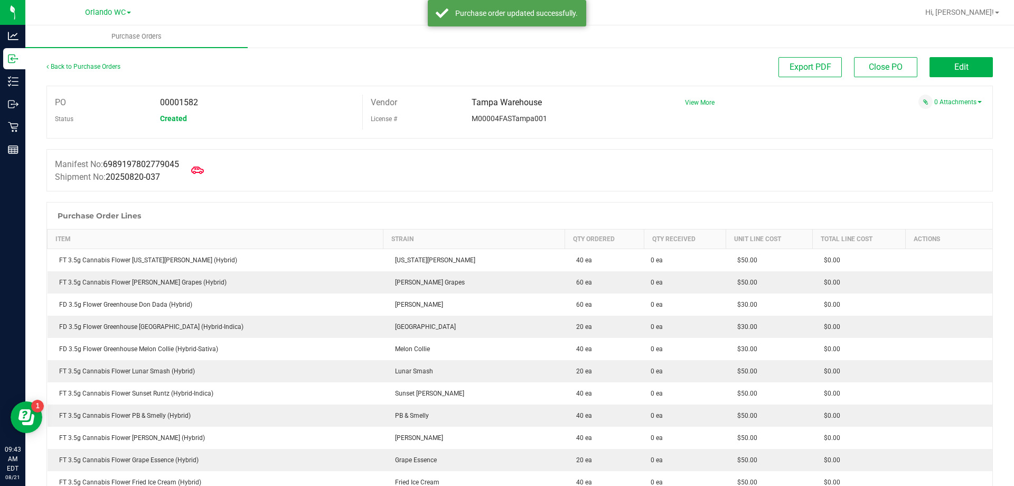
click at [214, 171] on div "Manifest No: 6989197802779045 Shipment No: 20250820-037" at bounding box center [519, 170] width 947 height 42
click at [204, 170] on icon at bounding box center [198, 170] width 14 height 8
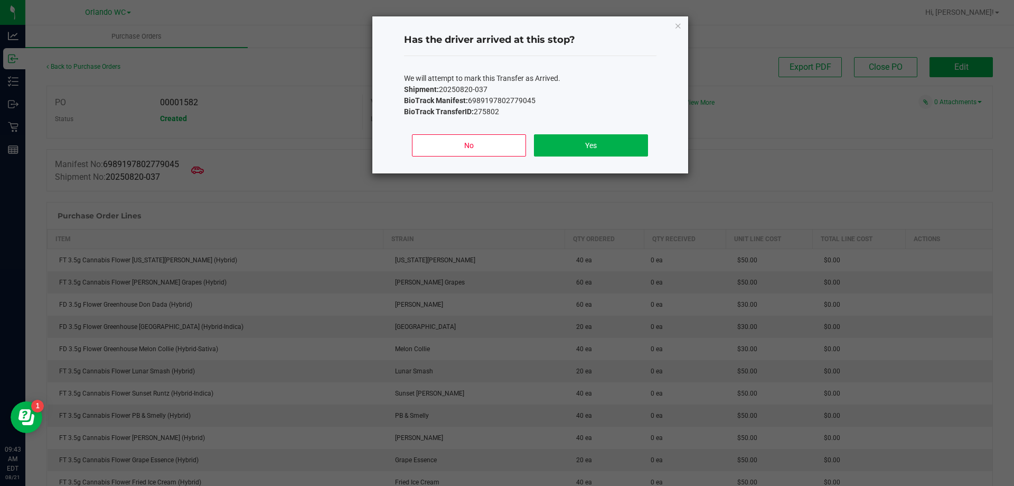
click at [639, 159] on div "No Yes" at bounding box center [530, 150] width 253 height 48
click at [602, 148] on button "Yes" at bounding box center [591, 145] width 114 height 22
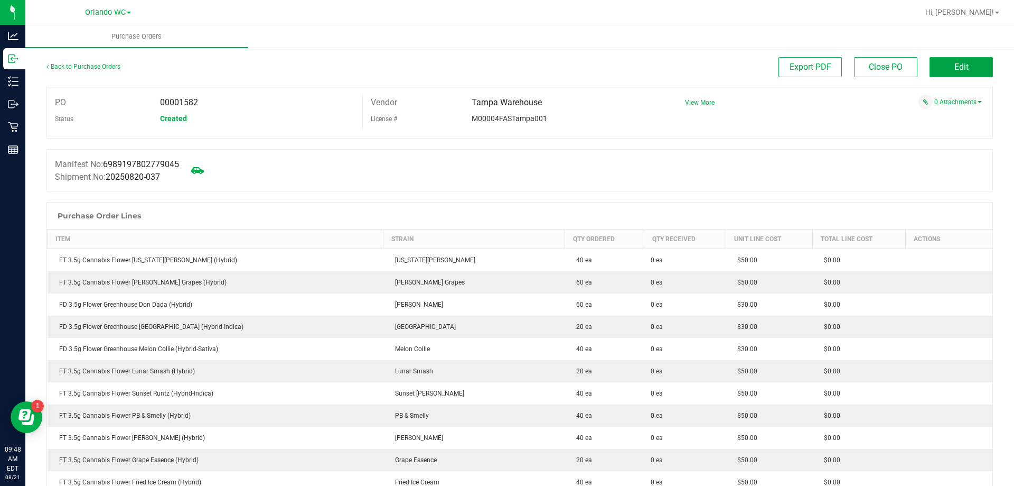
click at [941, 67] on button "Edit" at bounding box center [961, 67] width 63 height 20
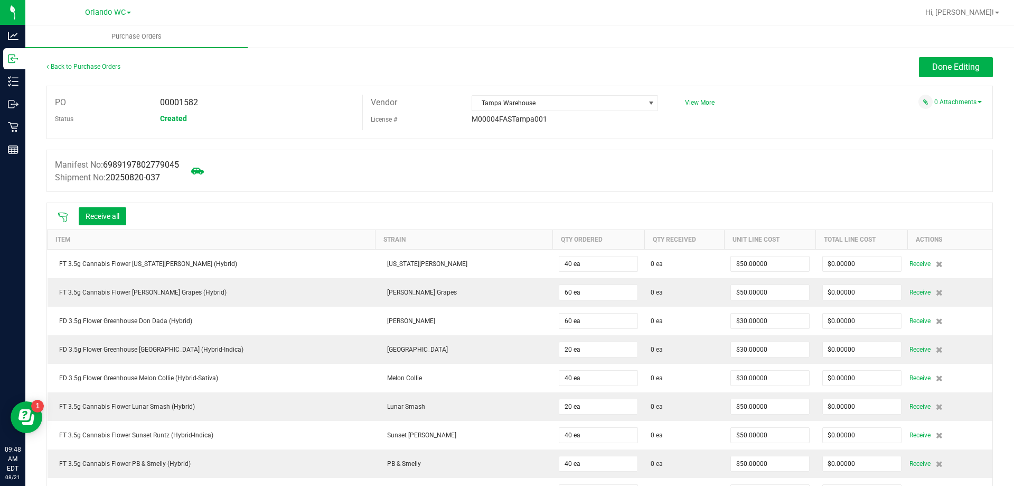
click at [67, 212] on icon at bounding box center [63, 217] width 11 height 11
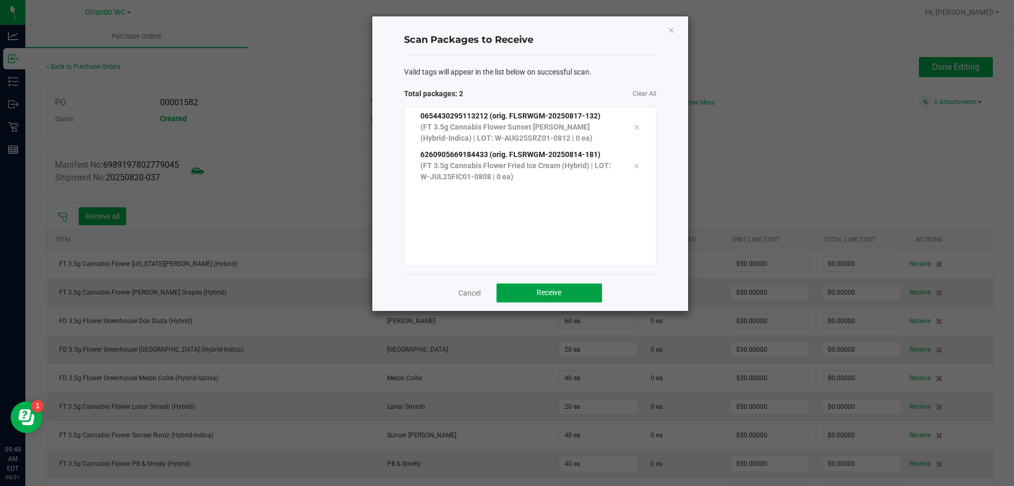
click at [538, 284] on button "Receive" at bounding box center [550, 292] width 106 height 19
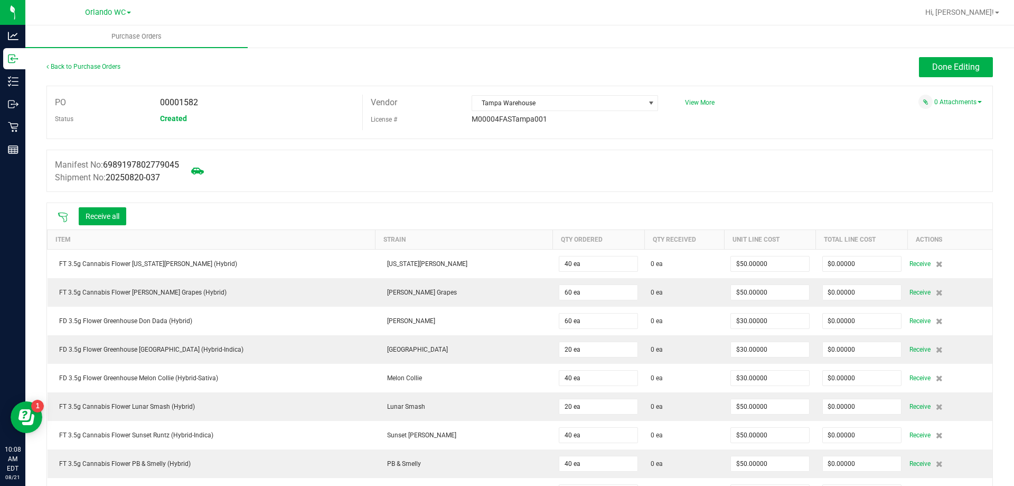
click at [62, 219] on icon at bounding box center [63, 217] width 11 height 11
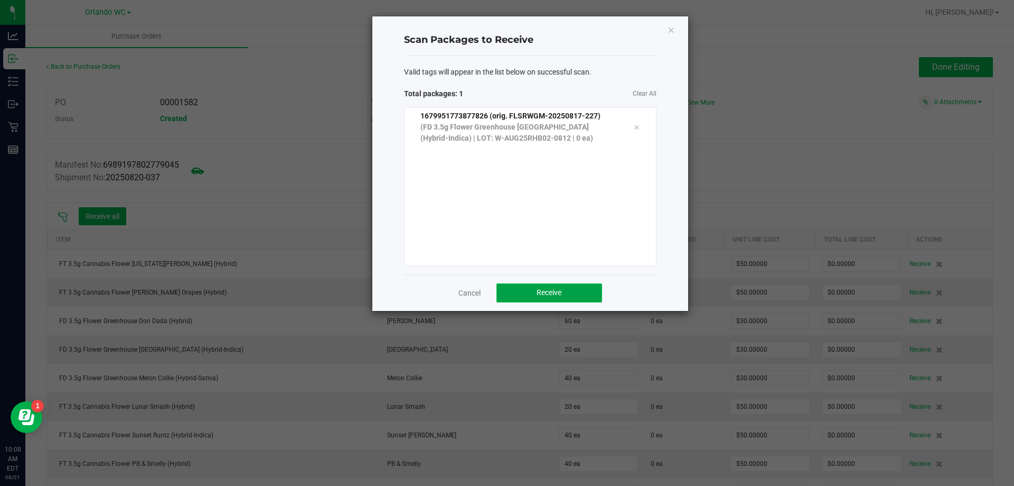
click at [560, 283] on button "Receive" at bounding box center [550, 292] width 106 height 19
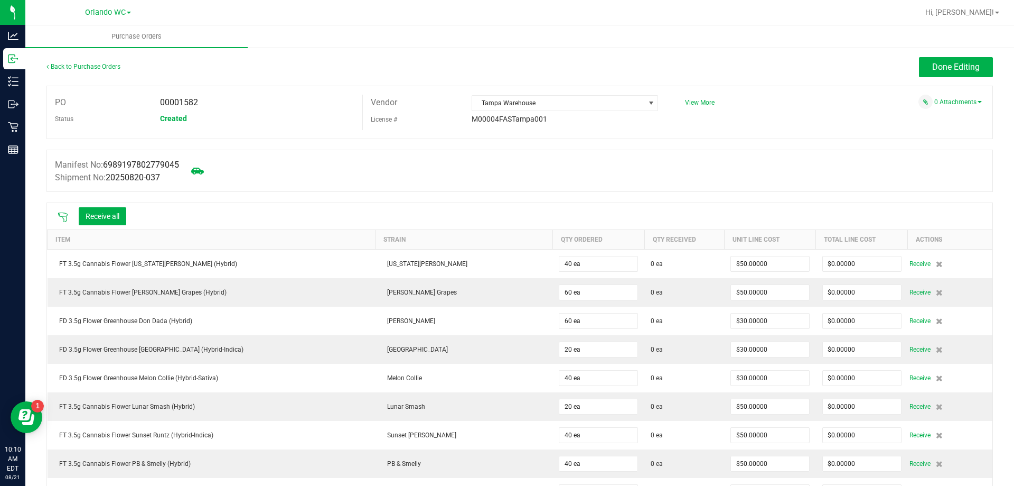
click at [64, 221] on icon at bounding box center [63, 217] width 10 height 10
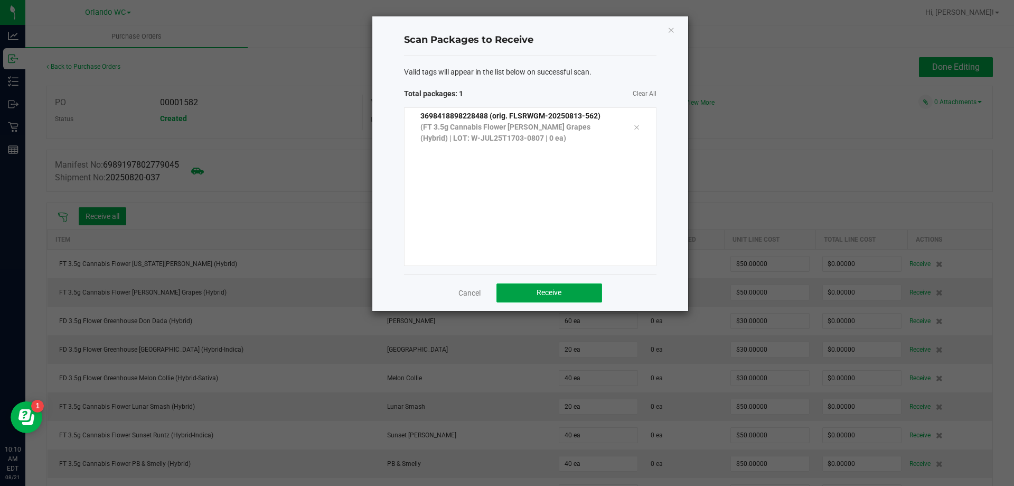
click at [580, 292] on button "Receive" at bounding box center [550, 292] width 106 height 19
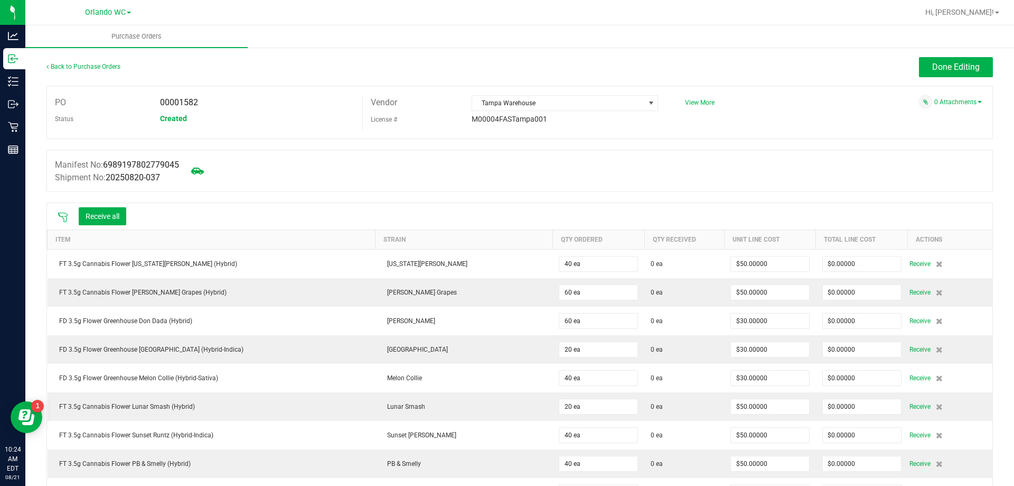
click at [64, 220] on icon at bounding box center [63, 217] width 11 height 11
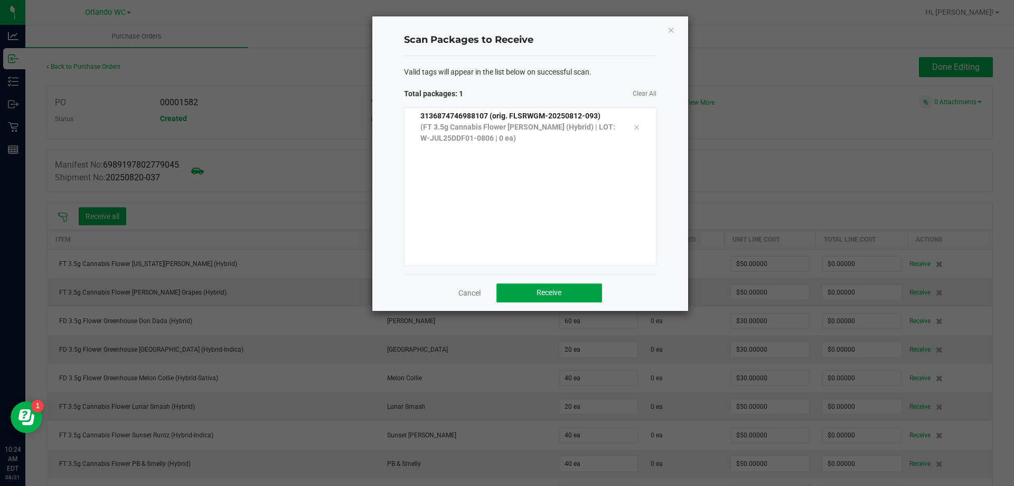
click at [582, 293] on button "Receive" at bounding box center [550, 292] width 106 height 19
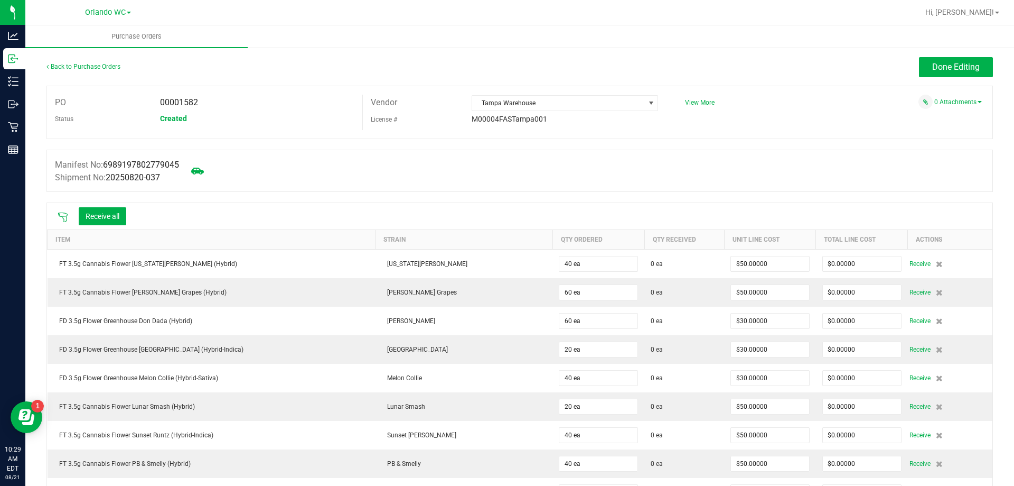
click at [66, 213] on icon at bounding box center [63, 217] width 11 height 11
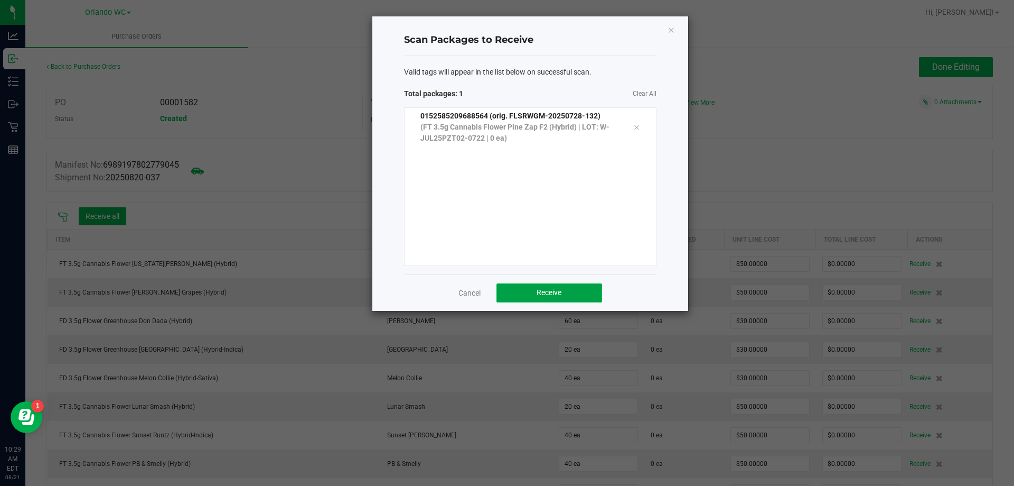
click at [562, 283] on button "Receive" at bounding box center [550, 292] width 106 height 19
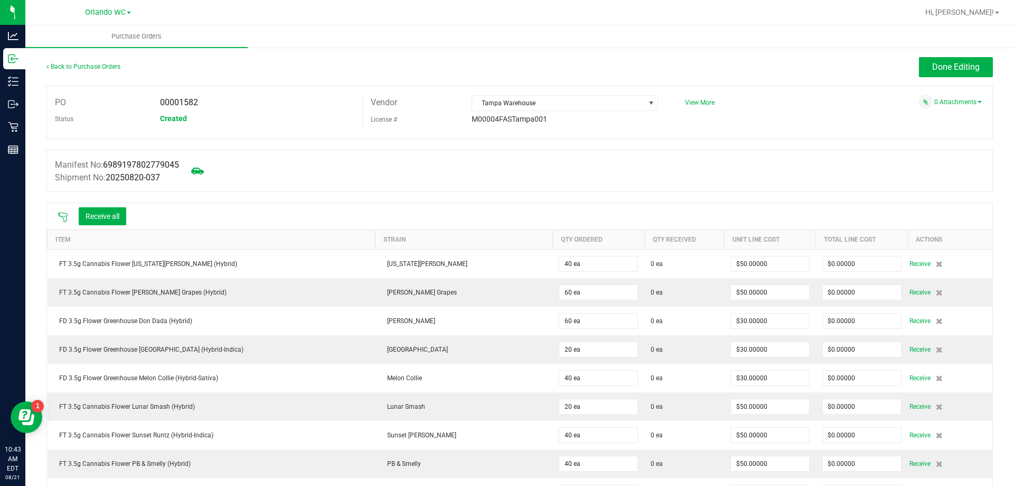
click at [60, 213] on icon at bounding box center [63, 217] width 11 height 11
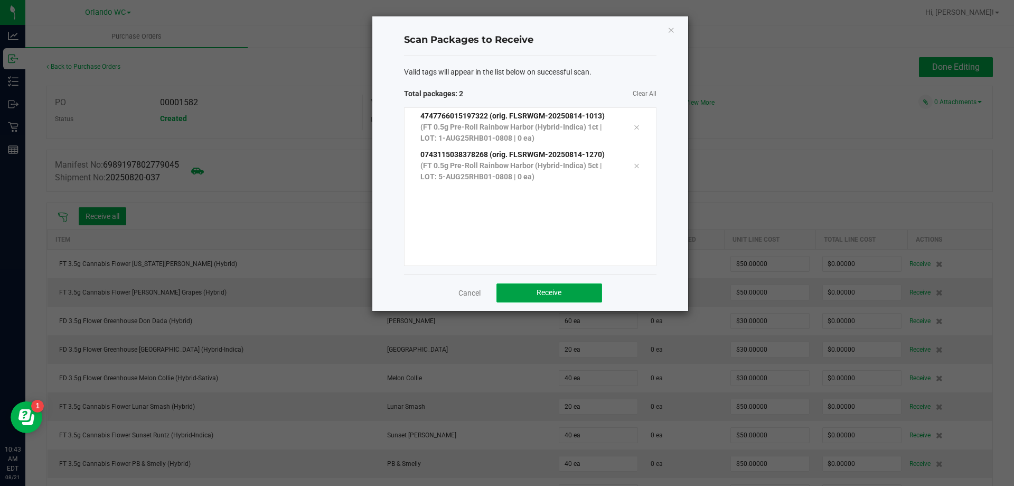
click at [566, 289] on button "Receive" at bounding box center [550, 292] width 106 height 19
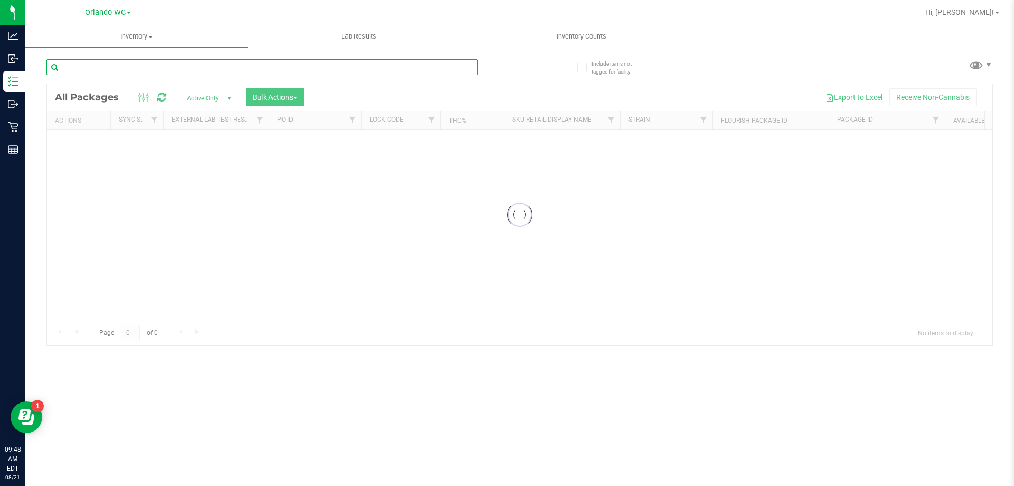
click at [195, 64] on input "text" at bounding box center [262, 67] width 432 height 16
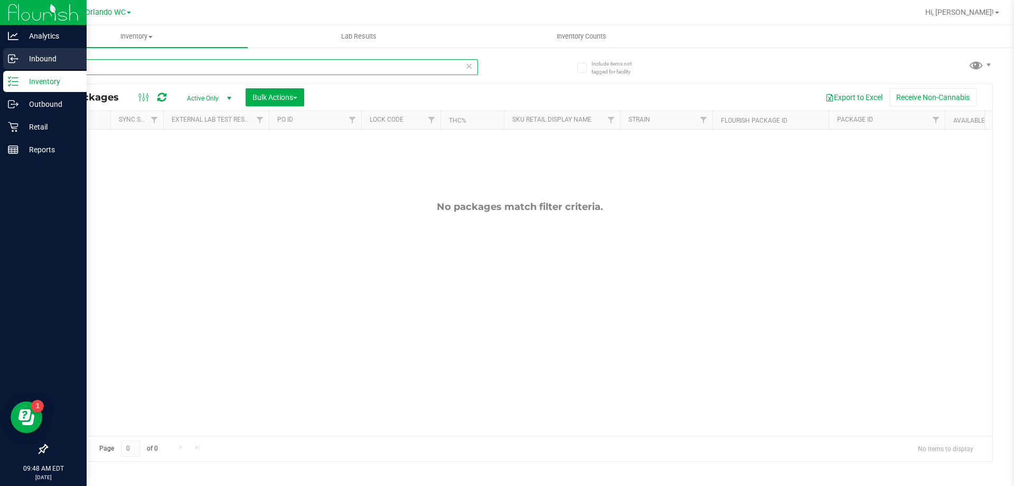
drag, startPoint x: 194, startPoint y: 64, endPoint x: 0, endPoint y: 64, distance: 194.4
click at [0, 64] on div "Analytics Inbound Inventory Outbound Retail Reports 09:48 AM EDT 08/21/2025 08/…" at bounding box center [507, 243] width 1014 height 486
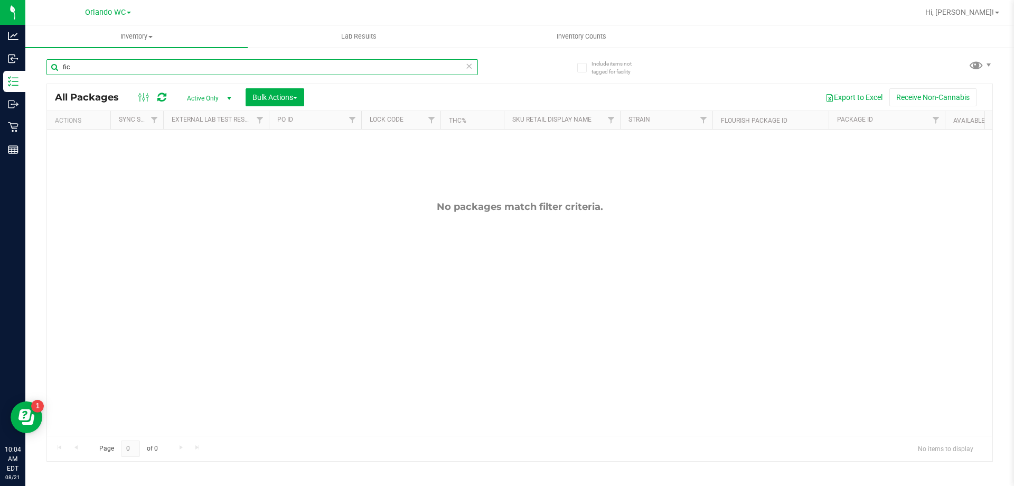
drag, startPoint x: 113, startPoint y: 67, endPoint x: 105, endPoint y: 66, distance: 7.5
click at [112, 66] on input "fic" at bounding box center [262, 67] width 432 height 16
click at [104, 65] on input "fic" at bounding box center [262, 67] width 432 height 16
click at [104, 63] on input "fic" at bounding box center [262, 67] width 432 height 16
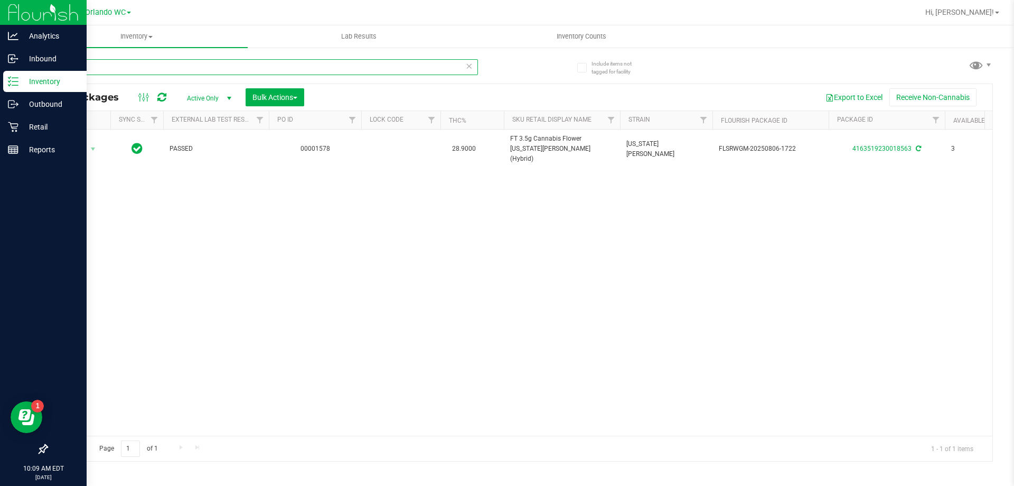
drag, startPoint x: 124, startPoint y: 64, endPoint x: 0, endPoint y: 4, distance: 137.3
click at [0, 29] on div "Analytics Inbound Inventory Outbound Retail Reports 10:09 AM EDT 08/21/2025 08/…" at bounding box center [507, 243] width 1014 height 486
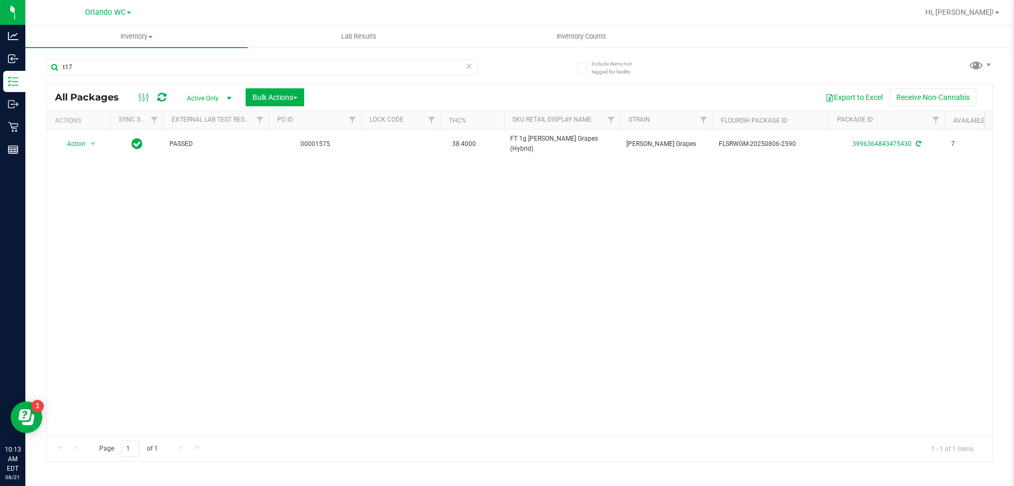
click at [125, 54] on div "t17" at bounding box center [282, 67] width 473 height 34
click at [116, 66] on input "t17" at bounding box center [262, 67] width 432 height 16
type input "a"
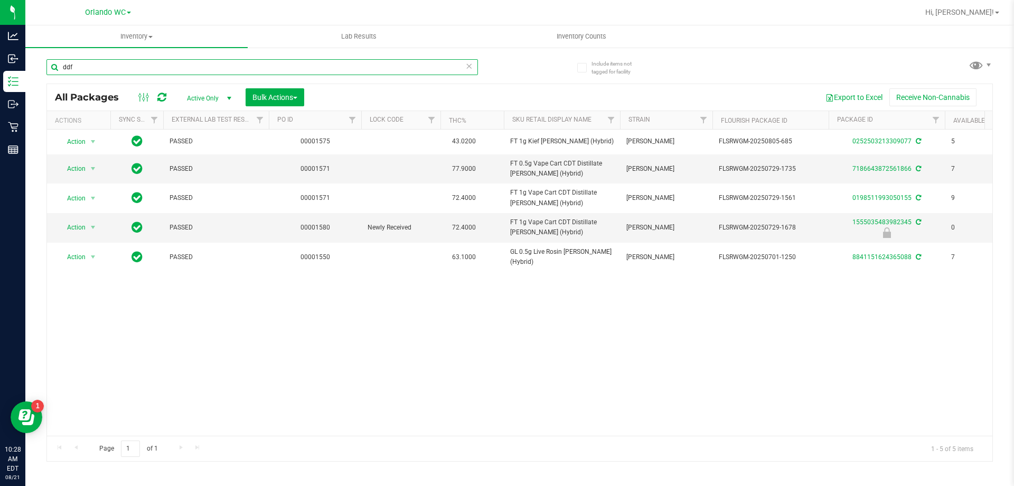
click at [0, 0] on html "Analytics Inbound Inventory Outbound Retail Reports 10:28 AM EDT 08/21/2025 08/…" at bounding box center [507, 243] width 1014 height 486
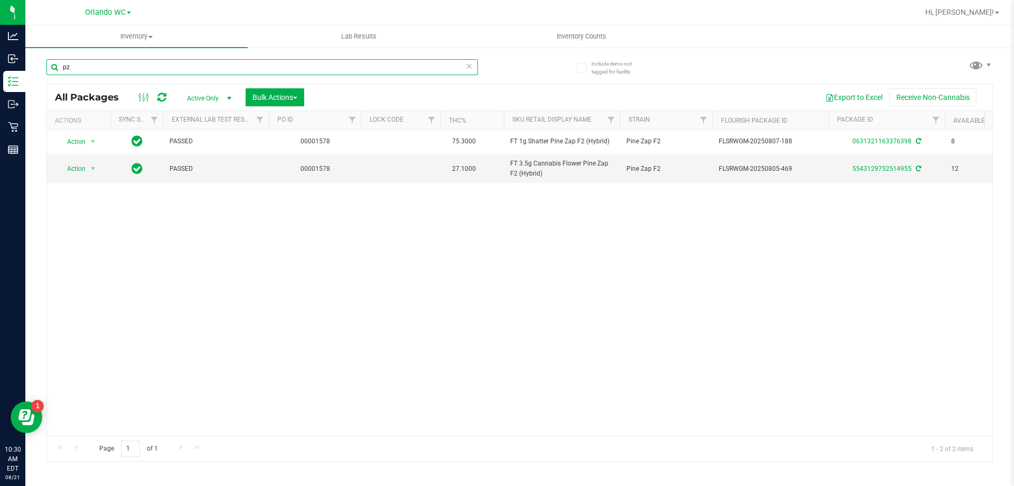
type input "p"
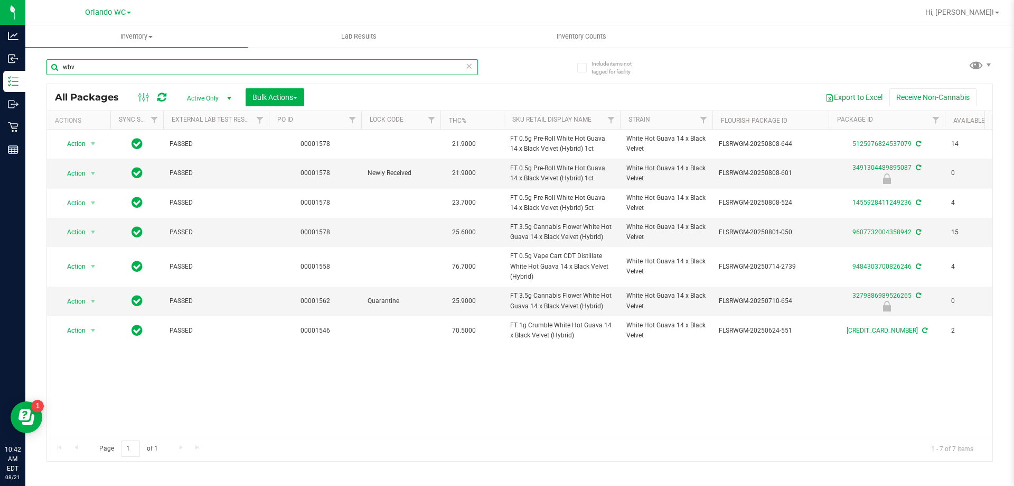
click at [167, 61] on input "wbv" at bounding box center [262, 67] width 432 height 16
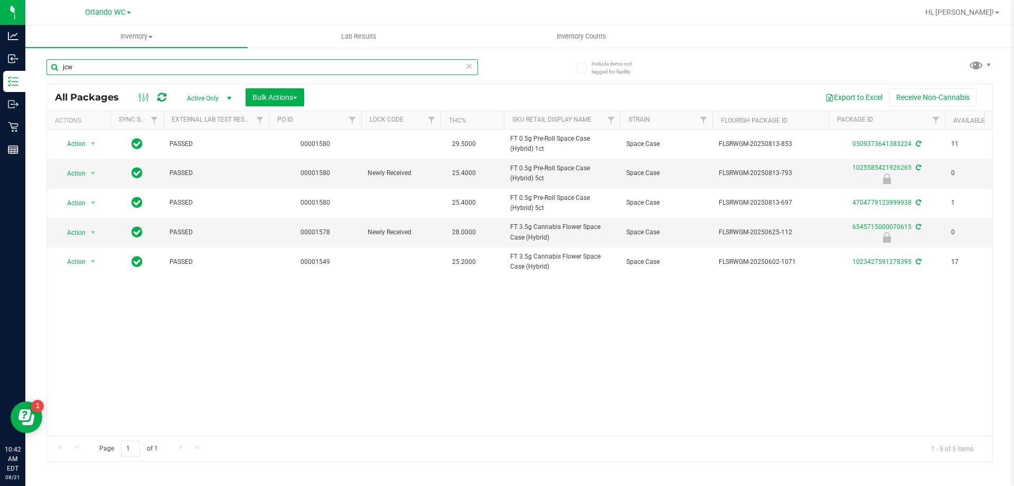
click at [181, 68] on input "jcw" at bounding box center [262, 67] width 432 height 16
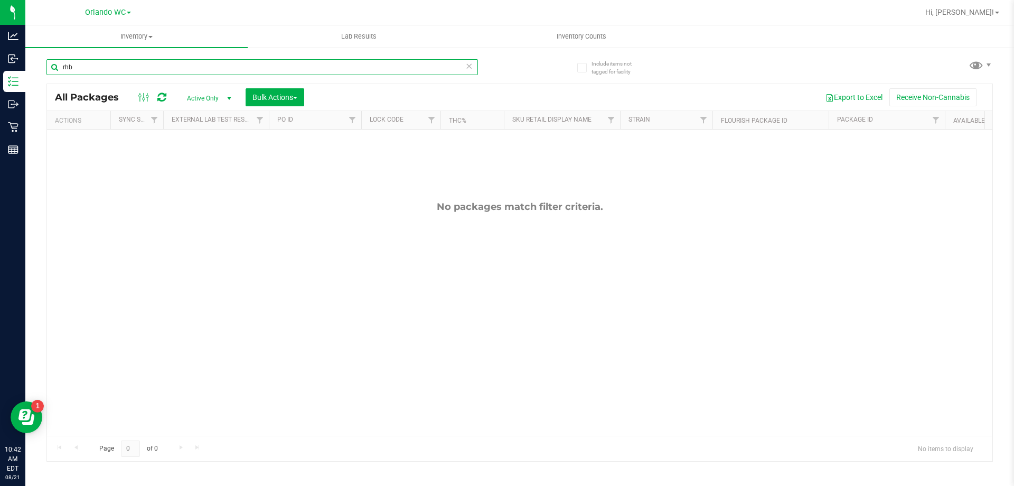
click at [205, 71] on input "rhb" at bounding box center [262, 67] width 432 height 16
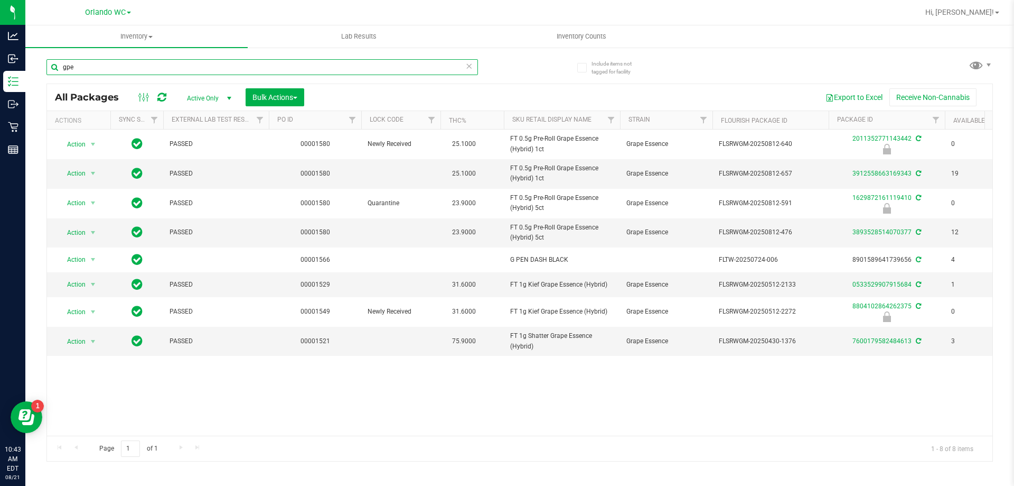
type input "gpe"
